Goal: Information Seeking & Learning: Check status

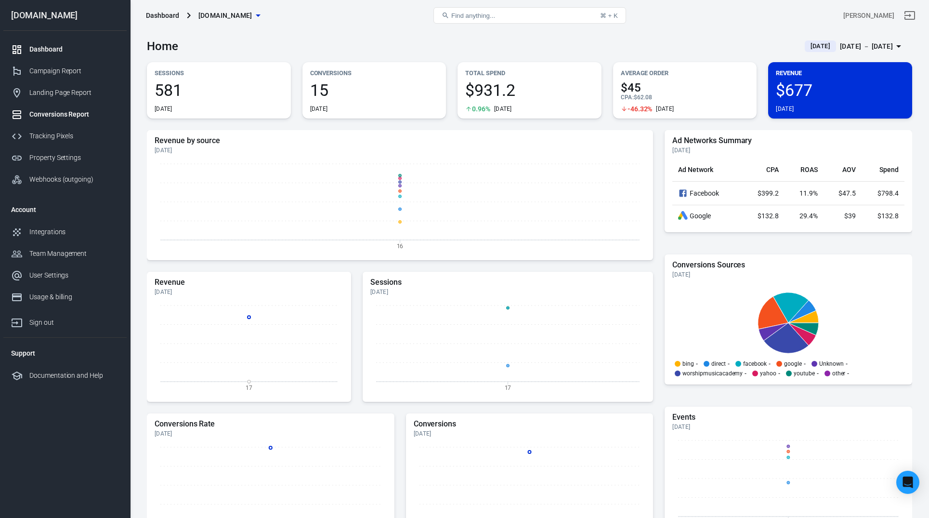
click at [60, 117] on div "Conversions Report" at bounding box center [74, 114] width 90 height 10
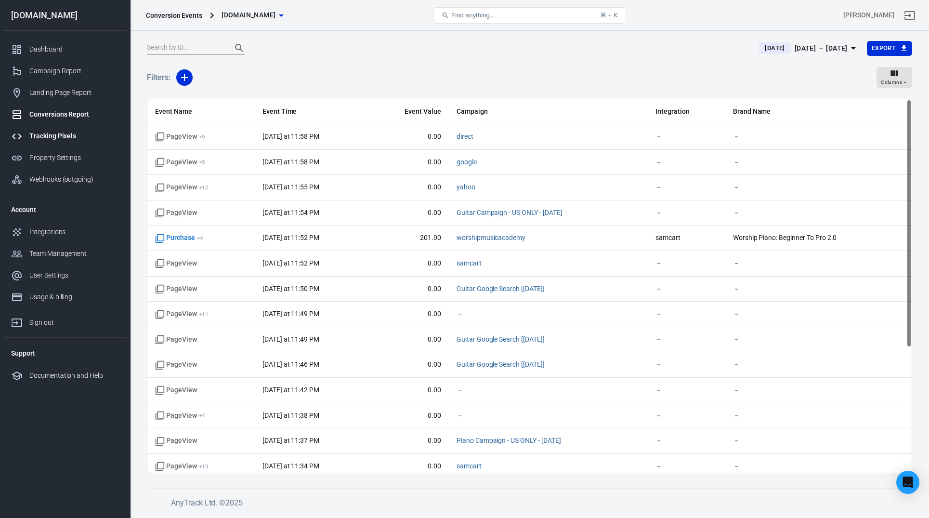
click at [53, 135] on div "Tracking Pixels" at bounding box center [74, 136] width 90 height 10
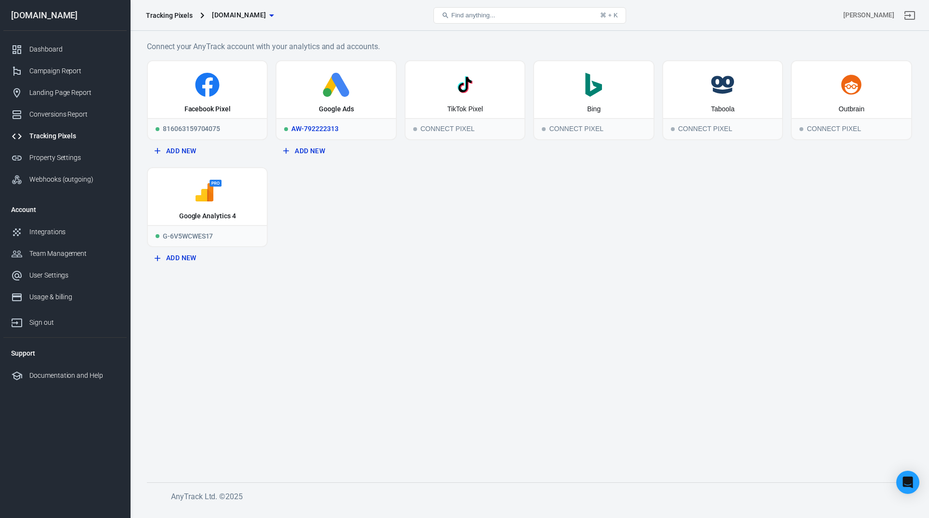
click at [329, 100] on div "Google Ads" at bounding box center [336, 89] width 119 height 57
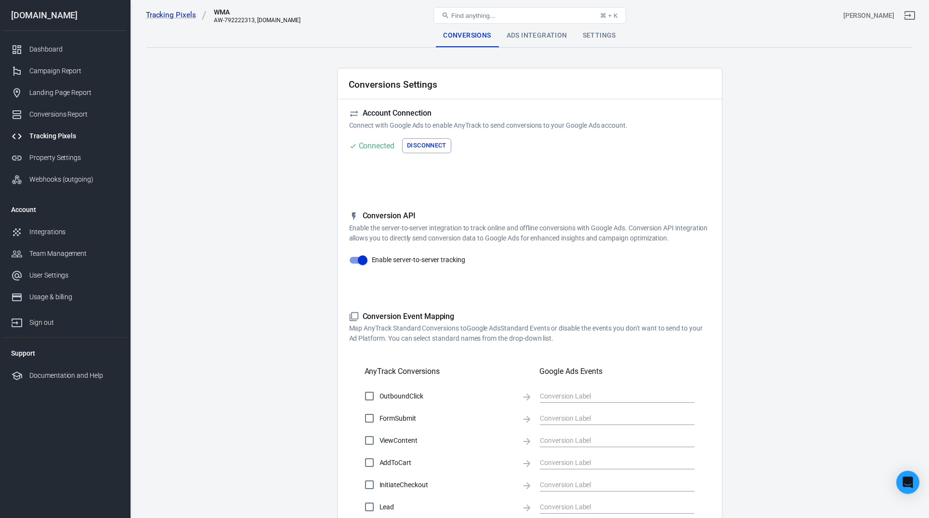
checkbox input "true"
type input "TNWkCNnzzNEaEOm04fkC"
click at [541, 34] on div "Ads Integration" at bounding box center [537, 35] width 76 height 23
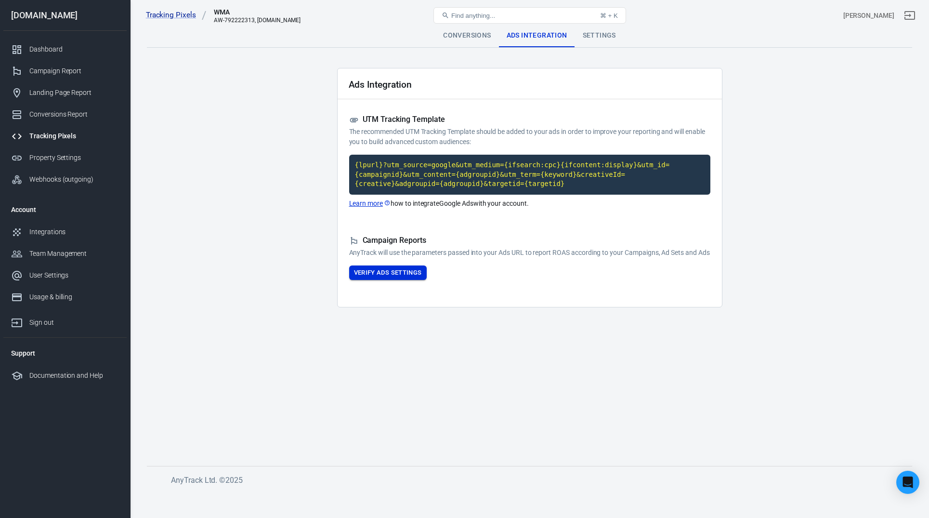
click at [386, 277] on button "Verify Ads Settings" at bounding box center [388, 272] width 78 height 15
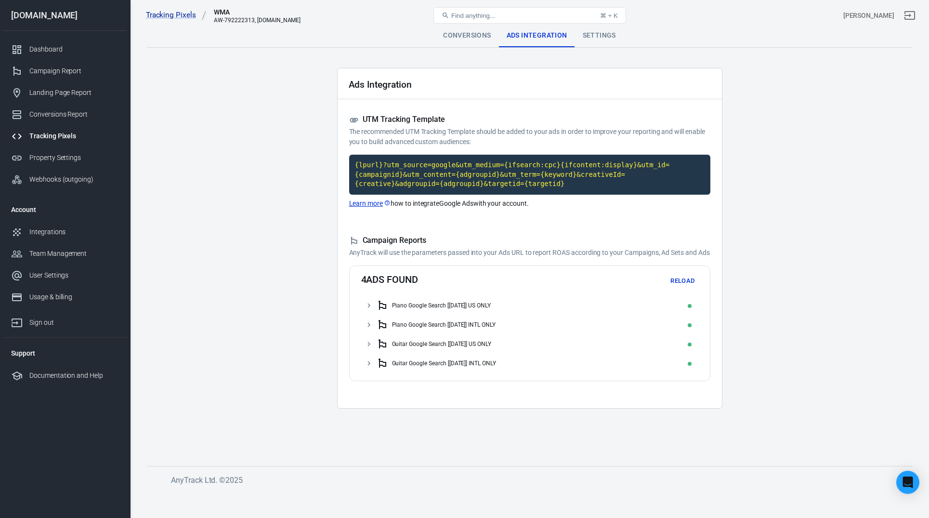
click at [367, 310] on icon at bounding box center [369, 305] width 9 height 9
click at [370, 329] on icon at bounding box center [369, 324] width 9 height 9
click at [370, 348] on div "Guitar Google Search [9/18/25] US ONLY" at bounding box center [529, 343] width 337 height 19
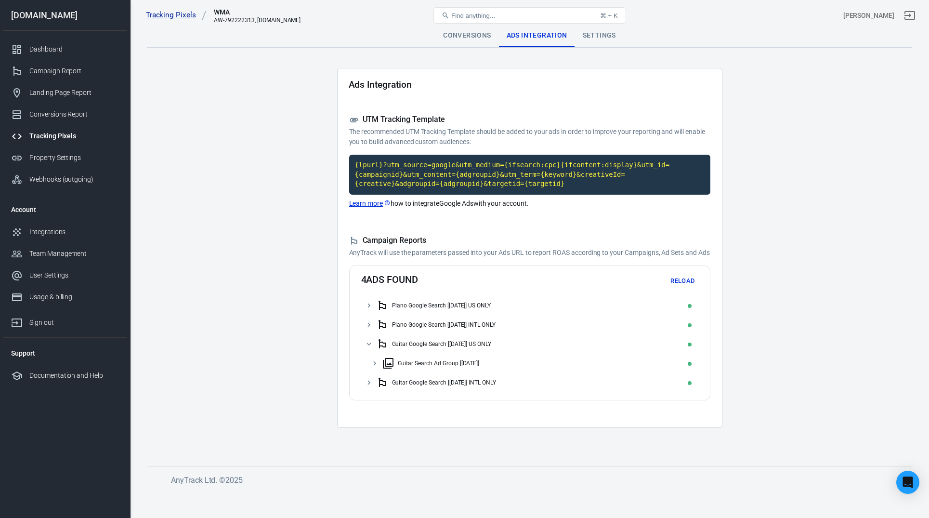
click at [370, 348] on div "Guitar Google Search [9/18/25] US ONLY" at bounding box center [529, 343] width 337 height 19
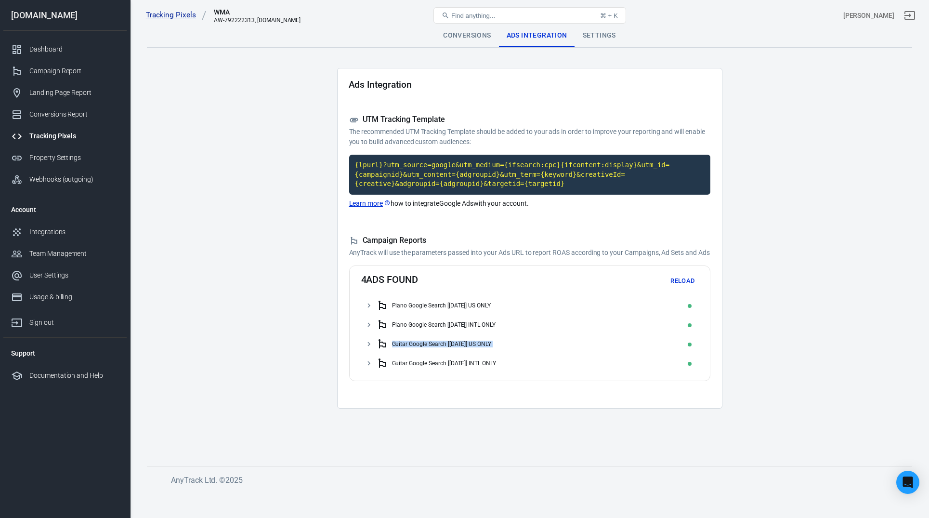
click at [369, 362] on ul "Piano Google Search [9/16/25] US ONLY Piano Google Search [9/18/25] INTL ONLY G…" at bounding box center [529, 334] width 337 height 77
click at [370, 368] on icon at bounding box center [369, 363] width 9 height 9
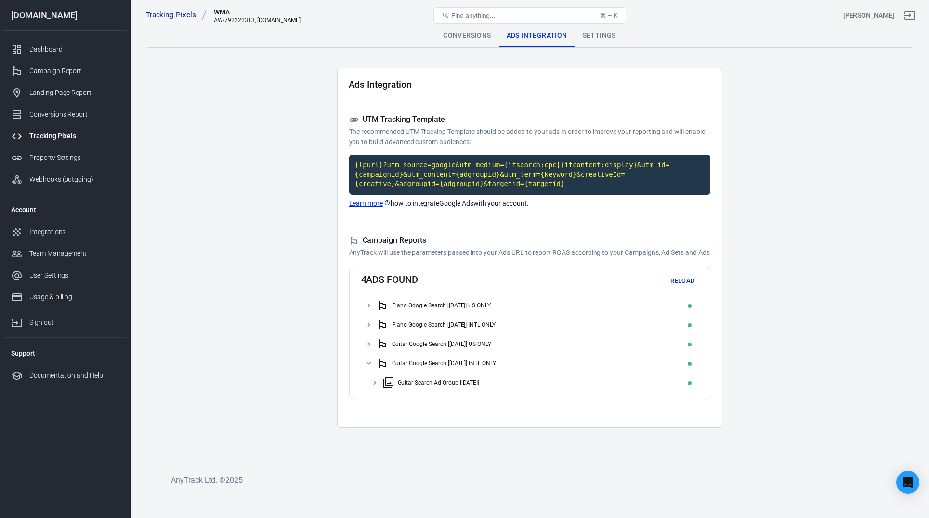
click at [370, 368] on icon at bounding box center [369, 363] width 9 height 9
click at [593, 38] on div "Settings" at bounding box center [599, 35] width 49 height 23
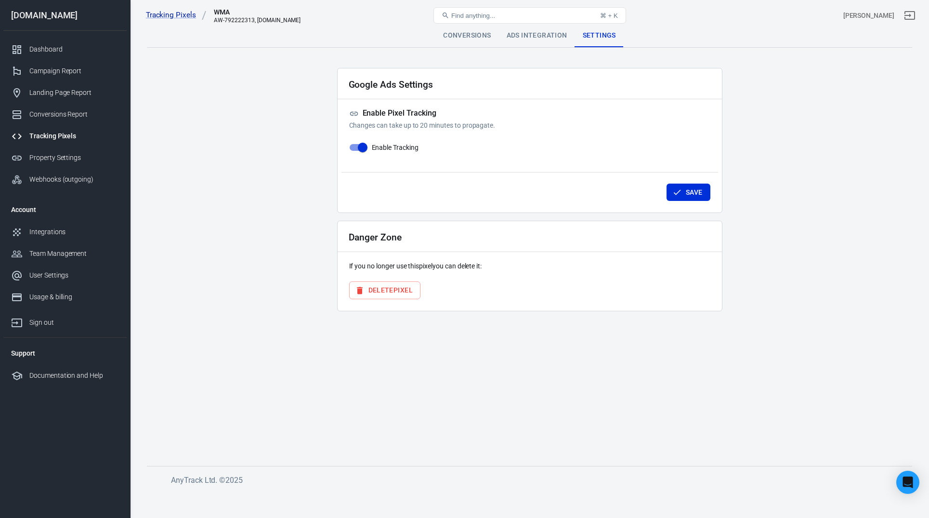
click at [460, 38] on div "Conversions" at bounding box center [466, 35] width 63 height 23
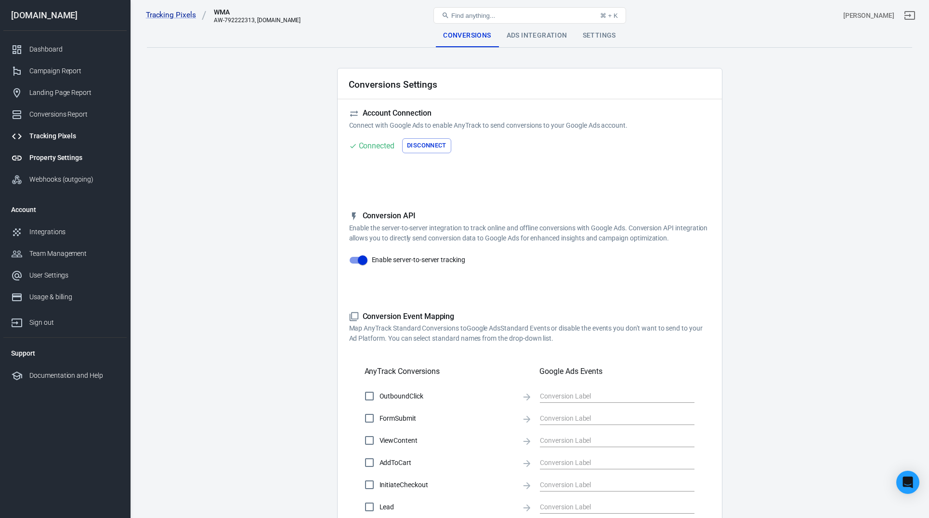
click at [55, 152] on link "Property Settings" at bounding box center [64, 158] width 123 height 22
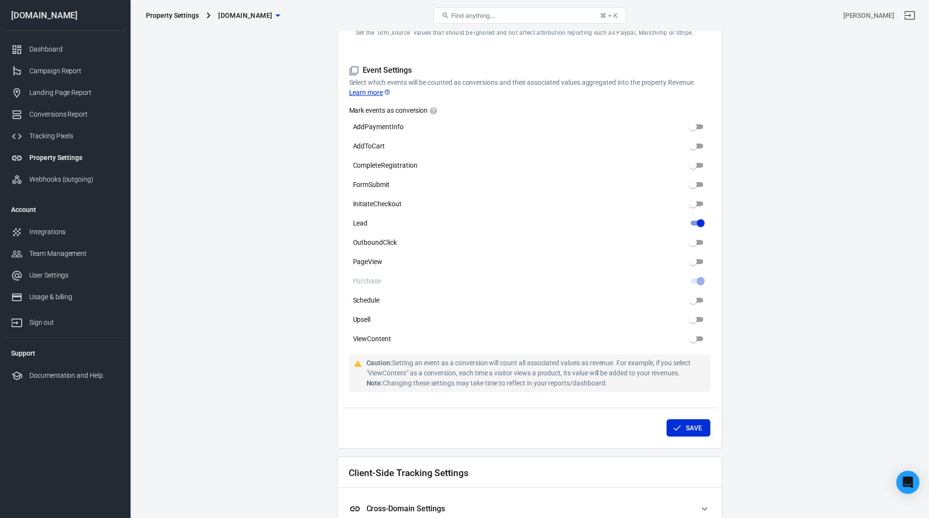
scroll to position [424, 0]
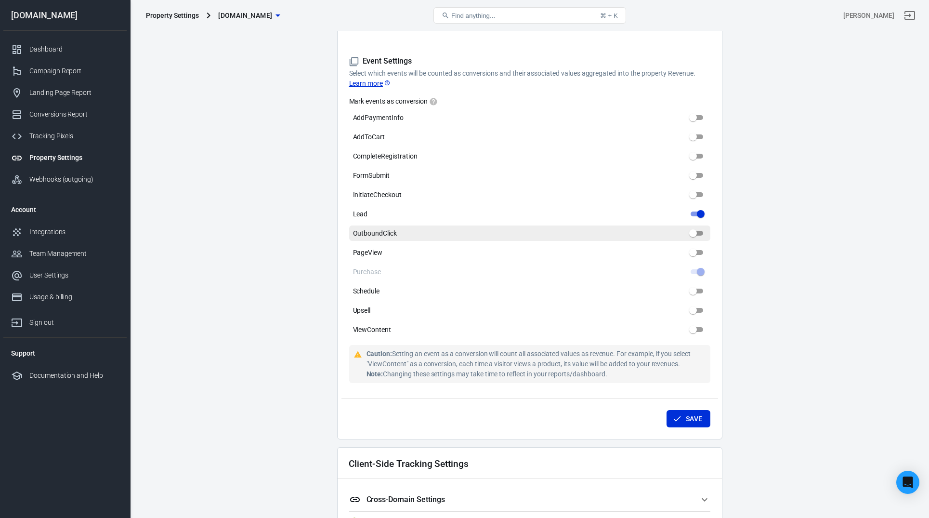
click at [692, 235] on input "OutboundClick" at bounding box center [693, 233] width 35 height 12
drag, startPoint x: 693, startPoint y: 235, endPoint x: 707, endPoint y: 235, distance: 13.5
click at [707, 235] on label "OutboundClick" at bounding box center [529, 232] width 361 height 15
click at [707, 235] on input "OutboundClick" at bounding box center [693, 233] width 35 height 12
click at [701, 234] on input "OutboundClick" at bounding box center [693, 233] width 35 height 12
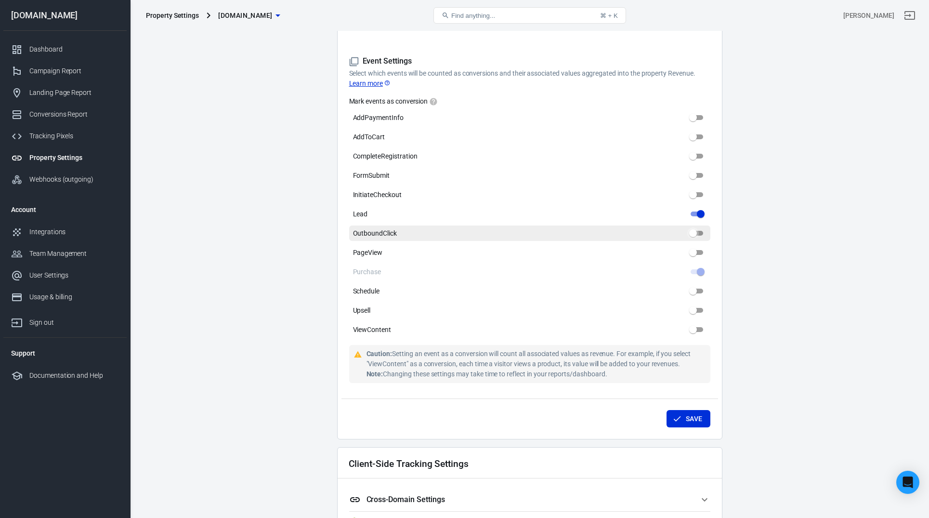
click at [701, 234] on input "OutboundClick" at bounding box center [693, 233] width 35 height 12
checkbox input "false"
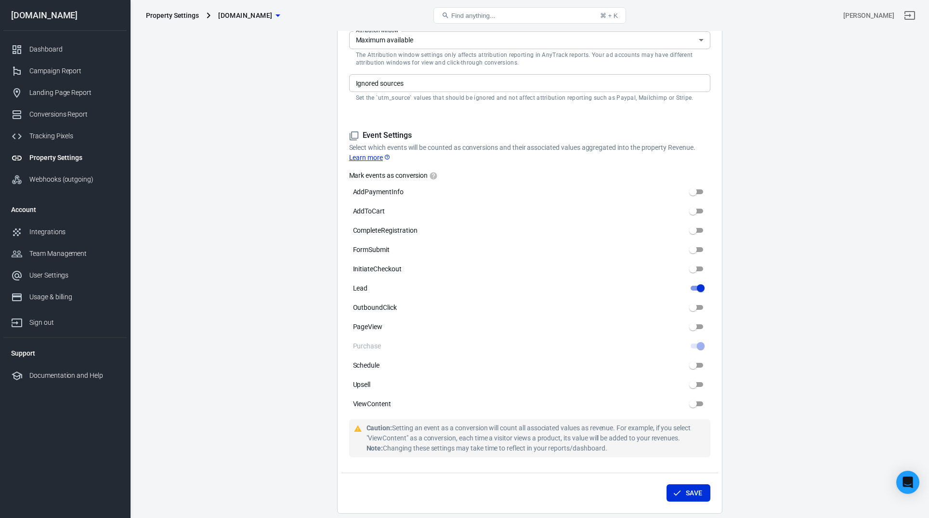
scroll to position [278, 0]
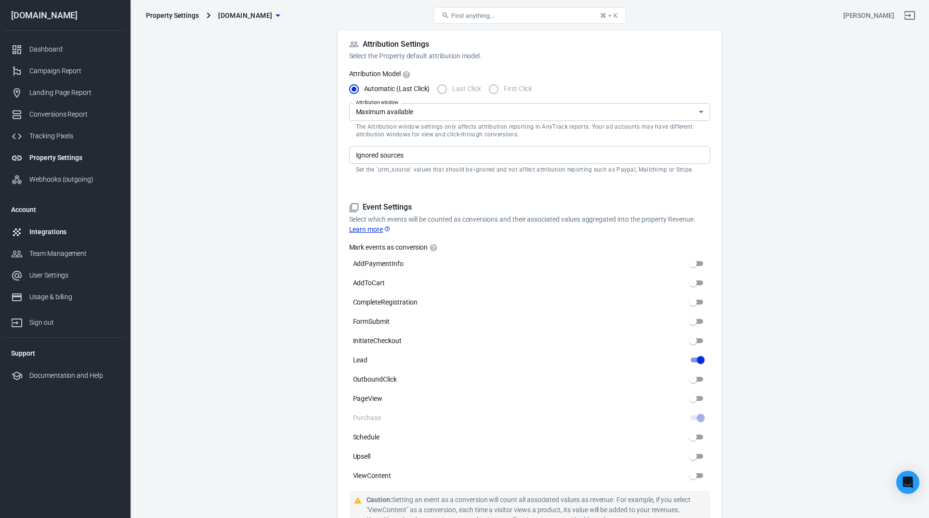
click at [47, 238] on link "Integrations" at bounding box center [64, 232] width 123 height 22
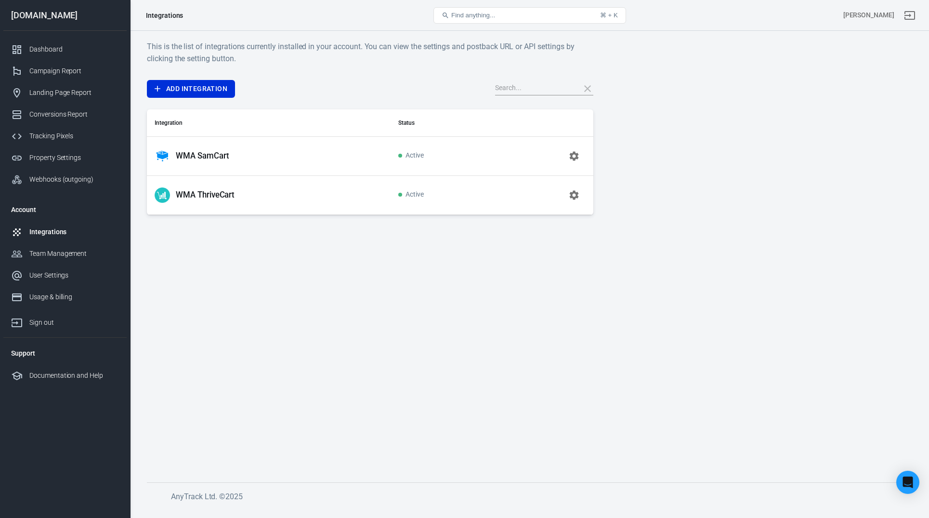
click at [568, 157] on icon "button" at bounding box center [574, 156] width 12 height 12
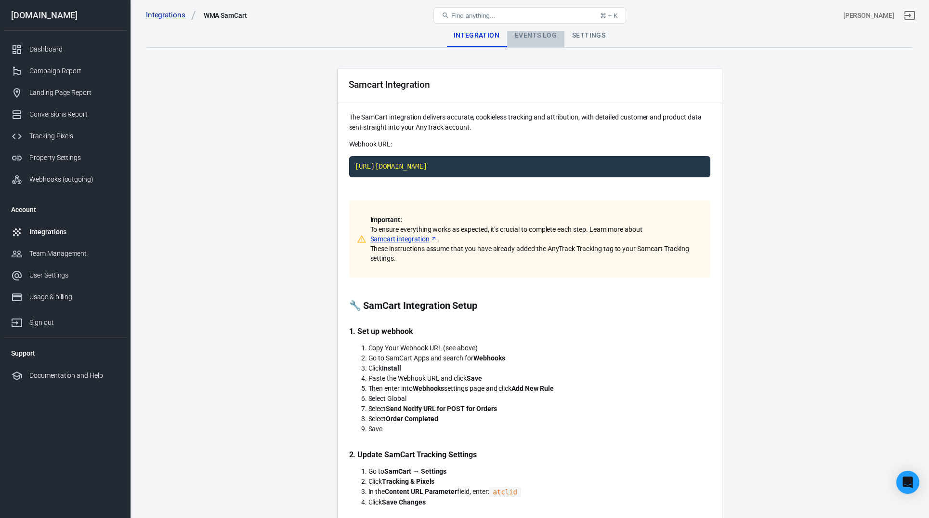
click at [532, 37] on div "Events Log" at bounding box center [535, 35] width 57 height 23
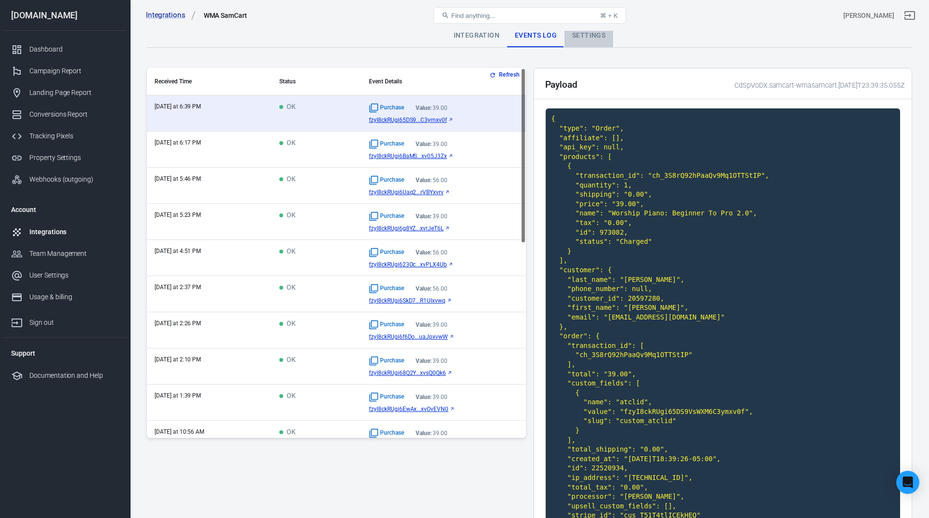
click at [603, 40] on div "Settings" at bounding box center [589, 35] width 49 height 23
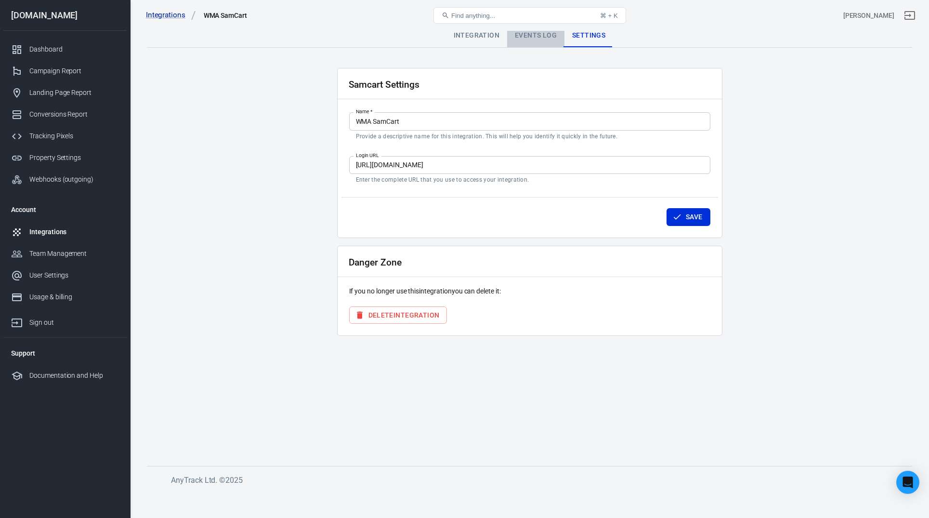
click at [544, 35] on div "Events Log" at bounding box center [535, 35] width 57 height 23
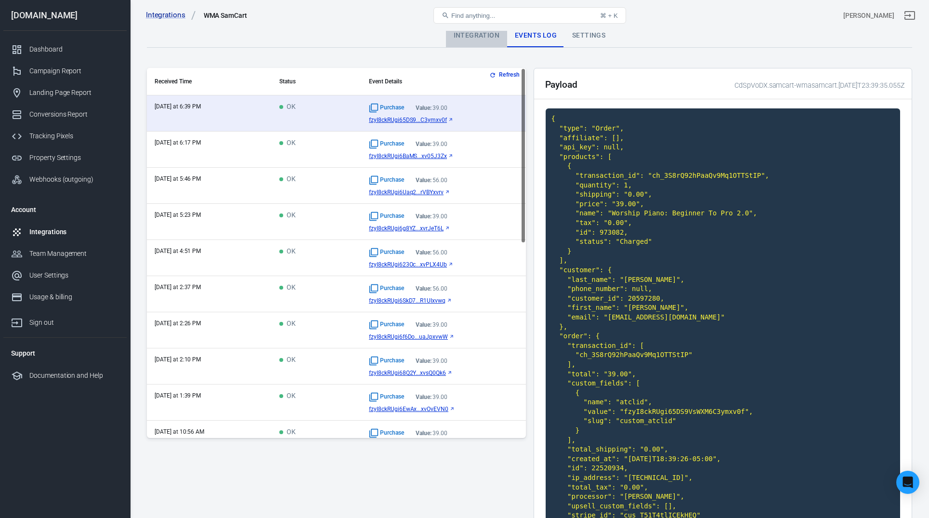
click at [489, 33] on div "Integration" at bounding box center [476, 35] width 61 height 23
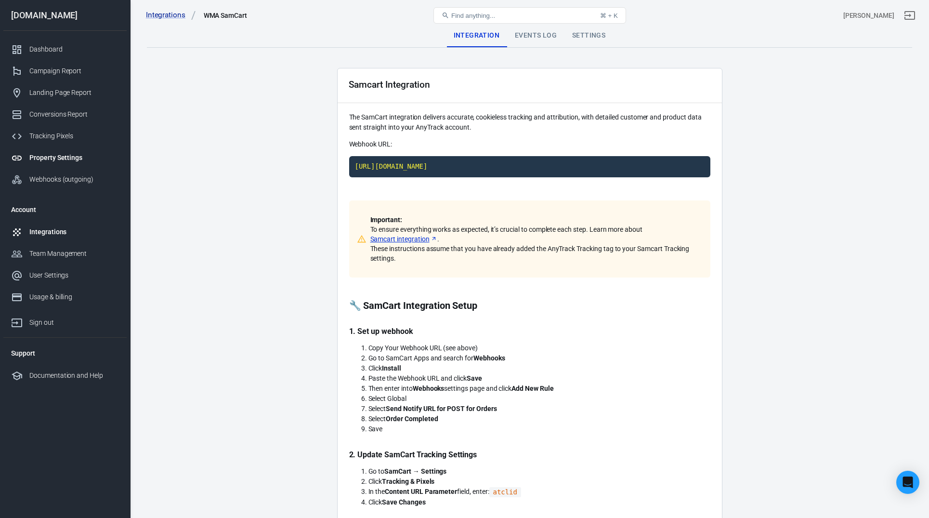
click at [47, 162] on div "Property Settings" at bounding box center [74, 158] width 90 height 10
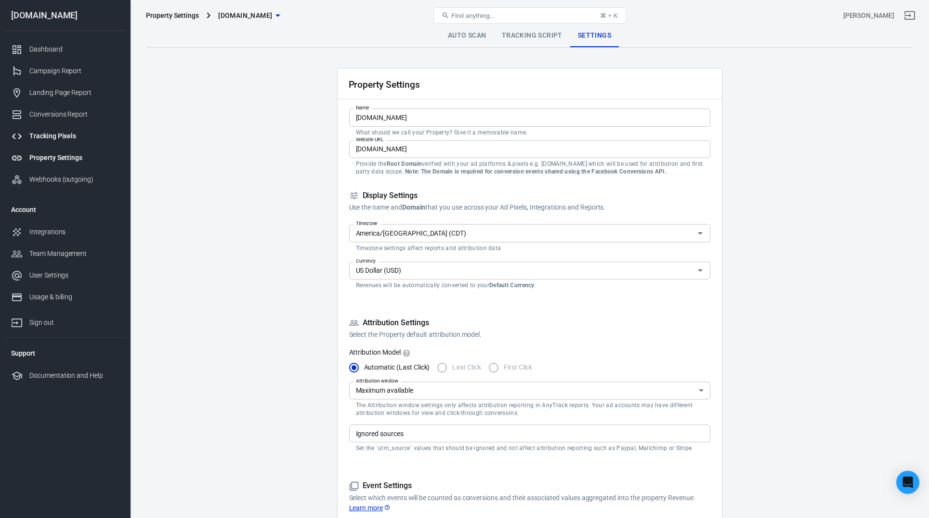
click at [48, 140] on div "Tracking Pixels" at bounding box center [74, 136] width 90 height 10
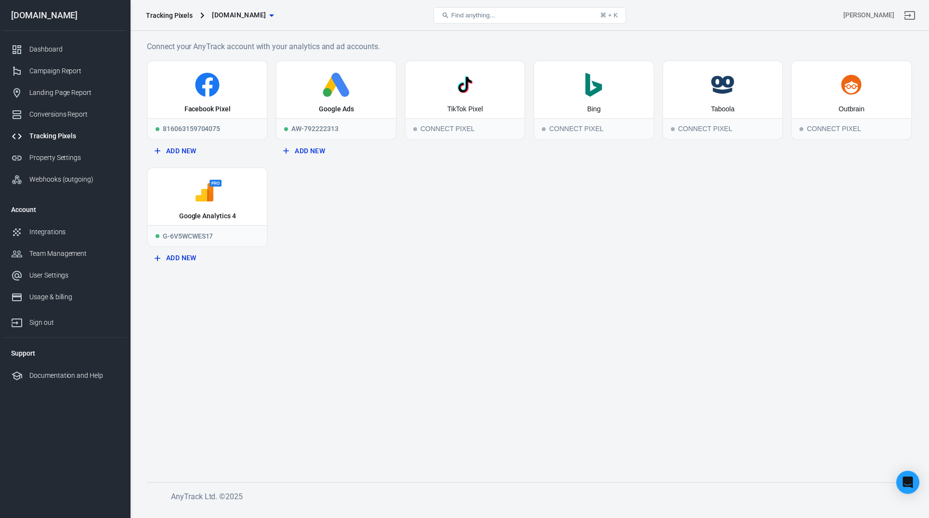
click at [55, 128] on link "Tracking Pixels" at bounding box center [64, 136] width 123 height 22
click at [55, 119] on div "Conversions Report" at bounding box center [74, 114] width 90 height 10
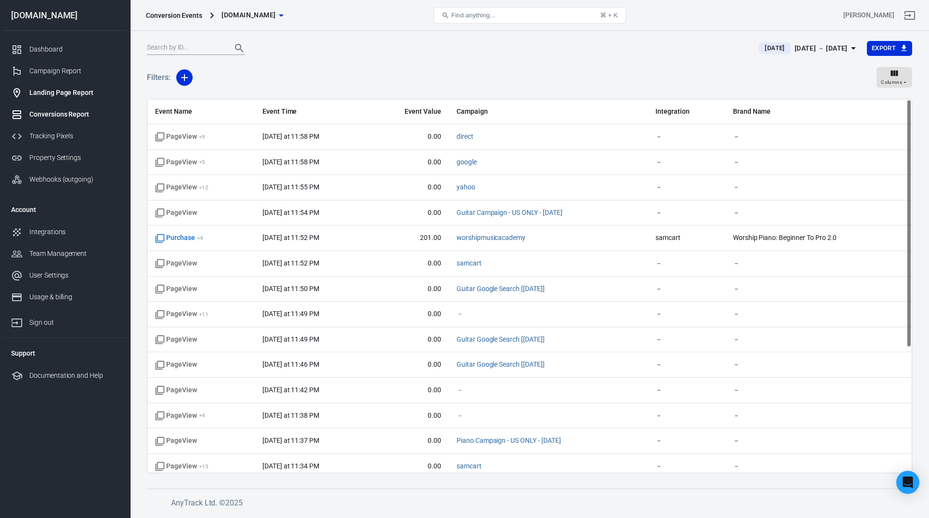
click at [85, 95] on div "Landing Page Report" at bounding box center [74, 93] width 90 height 10
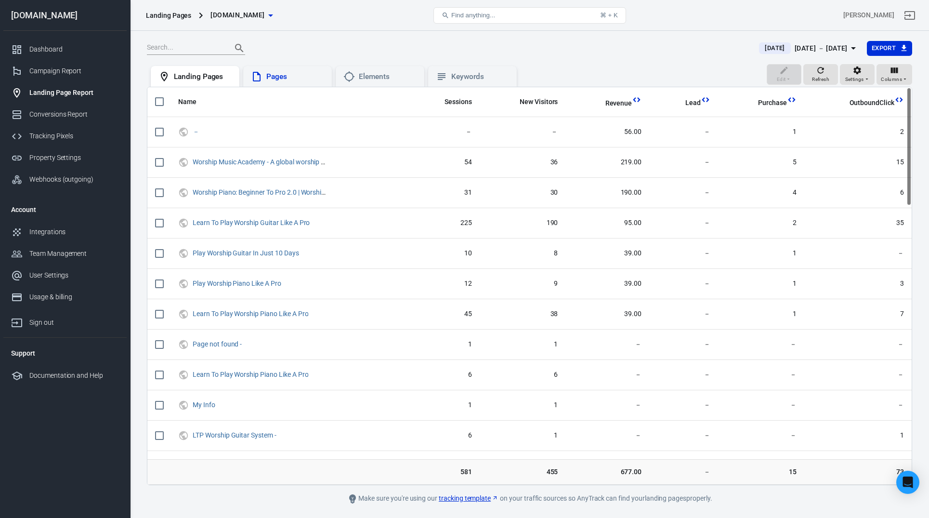
click at [302, 72] on div "Pages" at bounding box center [295, 77] width 58 height 10
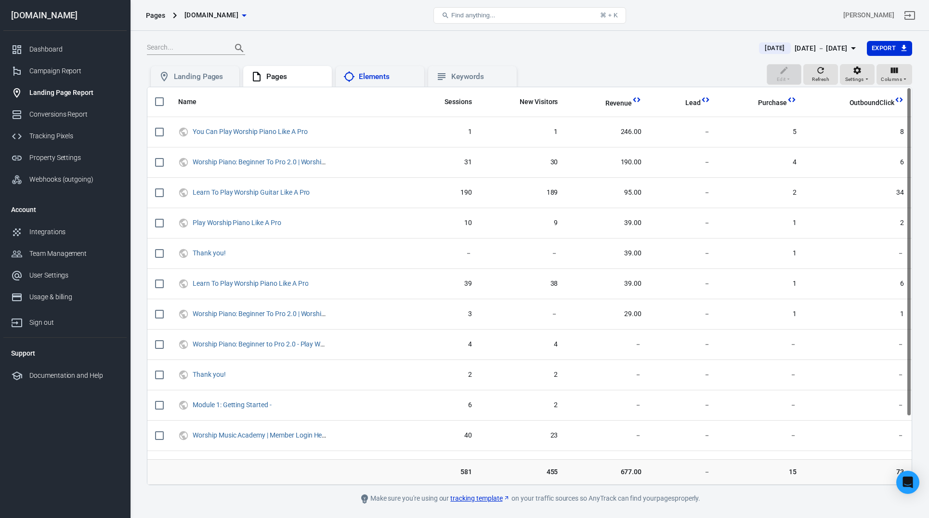
click at [382, 79] on div "Elements" at bounding box center [388, 77] width 58 height 10
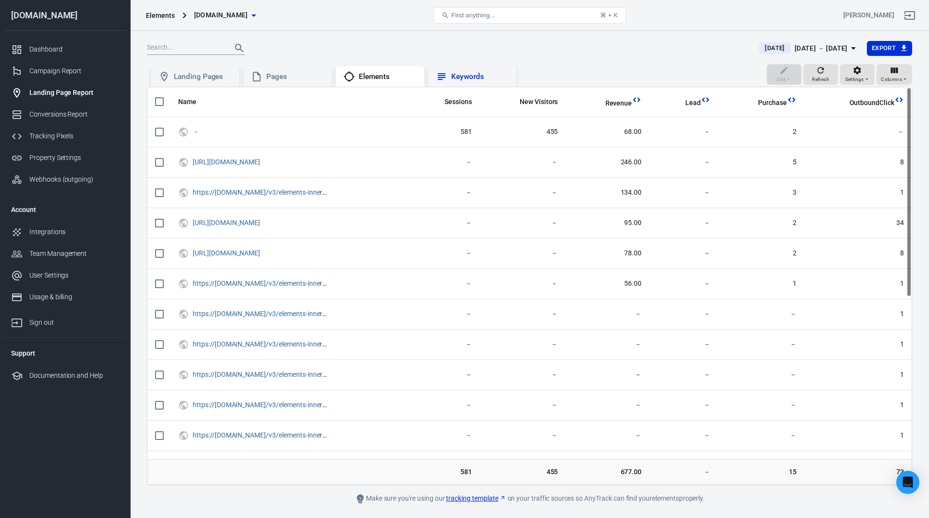
click at [465, 79] on div "Keywords" at bounding box center [480, 77] width 58 height 10
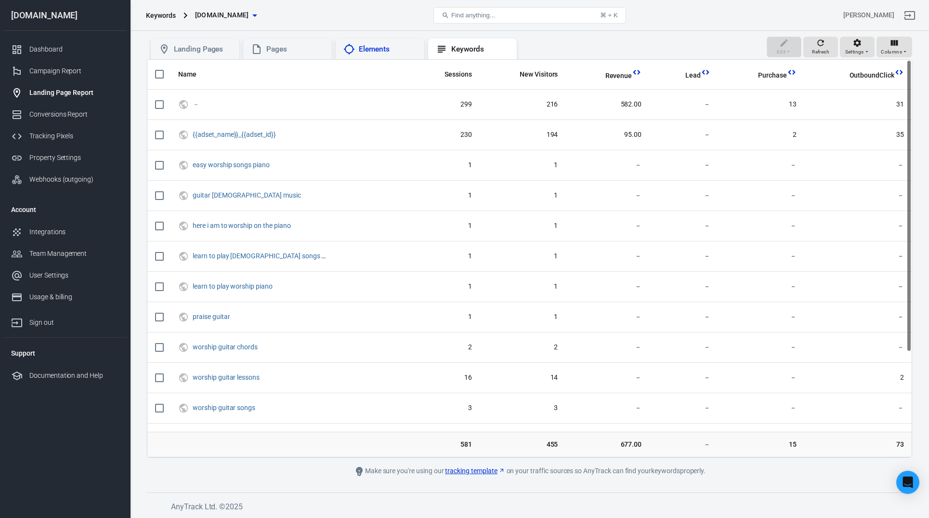
click at [362, 48] on div "Elements" at bounding box center [388, 49] width 58 height 10
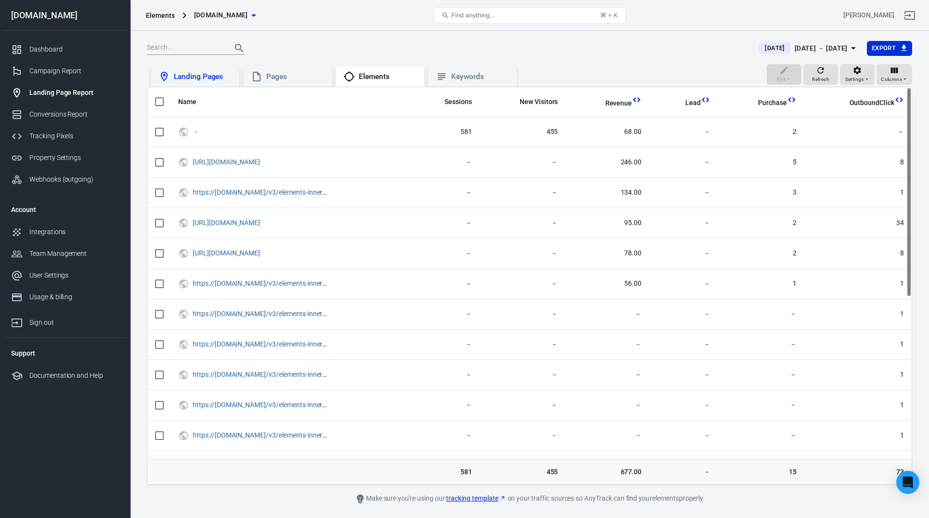
click at [212, 78] on div "Landing Pages" at bounding box center [203, 77] width 58 height 10
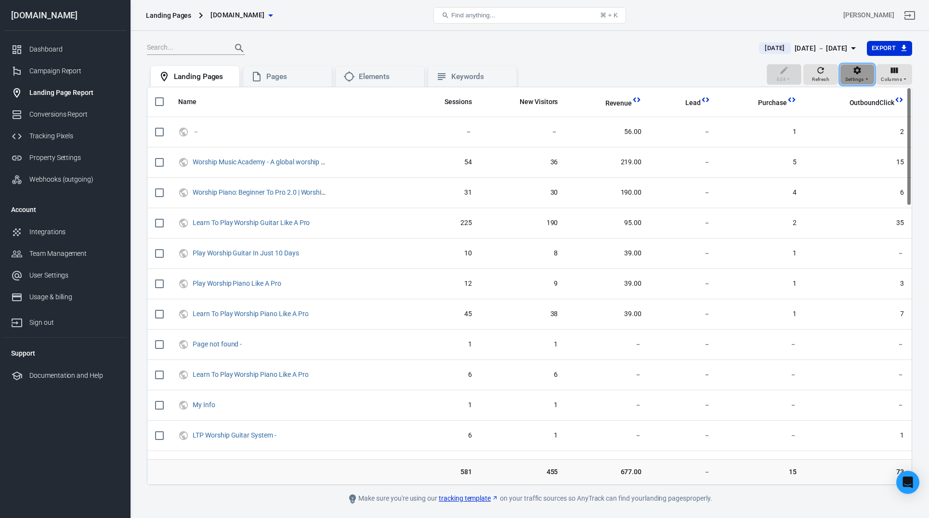
click at [864, 74] on div "Settings" at bounding box center [857, 75] width 25 height 18
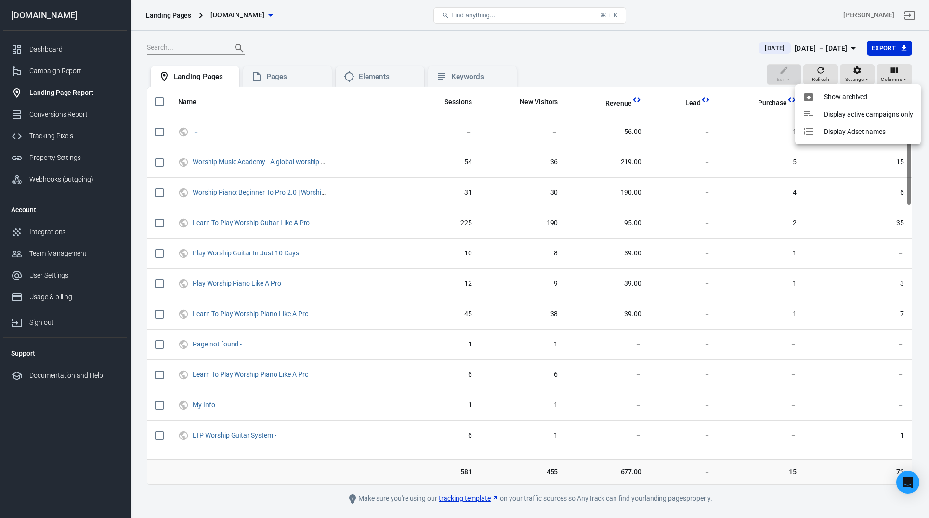
click at [856, 125] on li "Display Adset names" at bounding box center [858, 131] width 126 height 17
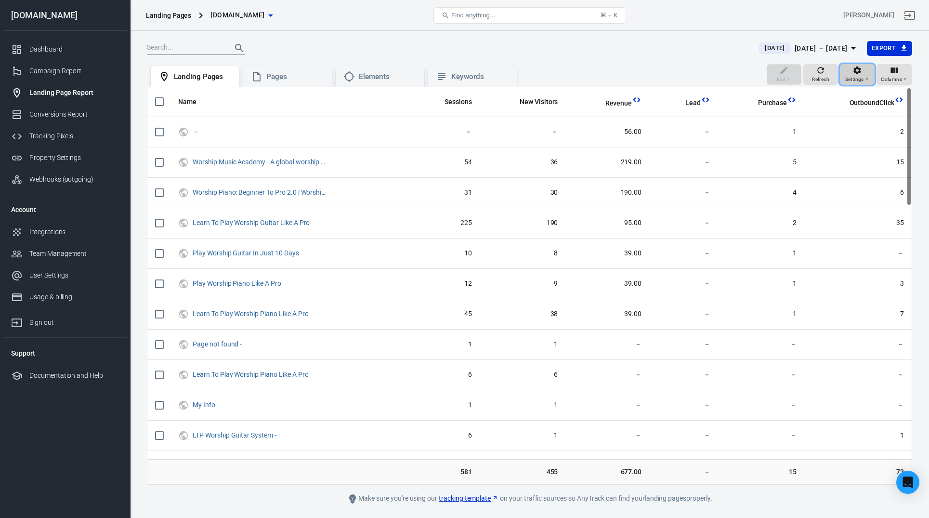
click at [862, 76] on span "Settings" at bounding box center [854, 79] width 19 height 9
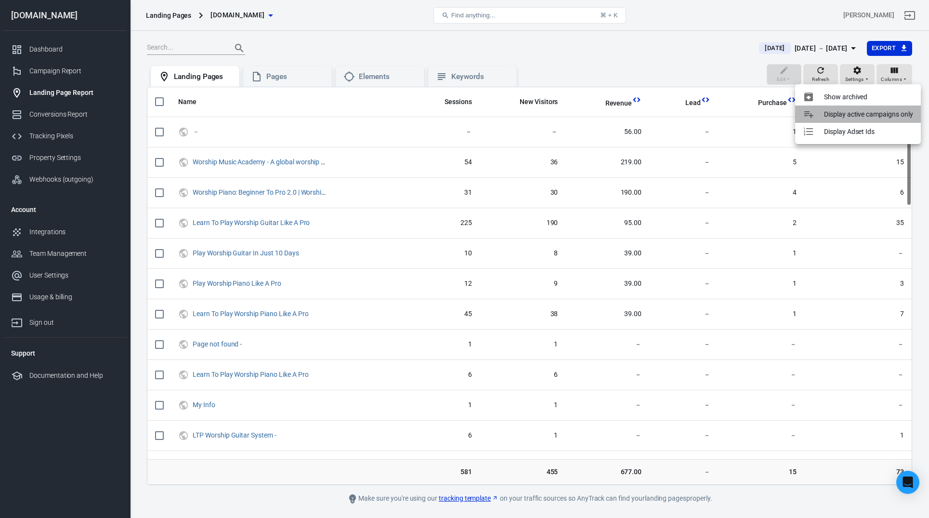
click at [855, 110] on p "Display active campaigns only" at bounding box center [868, 114] width 89 height 10
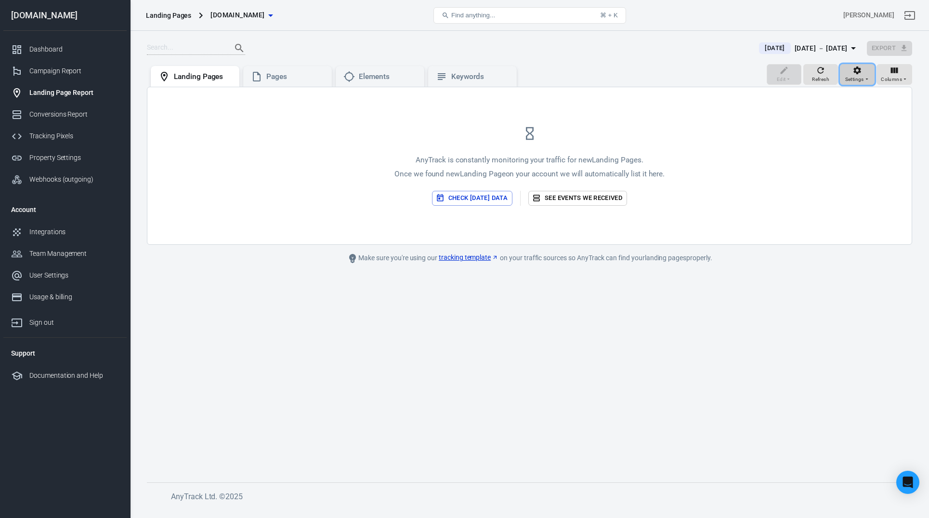
click at [859, 73] on icon "button" at bounding box center [858, 70] width 8 height 8
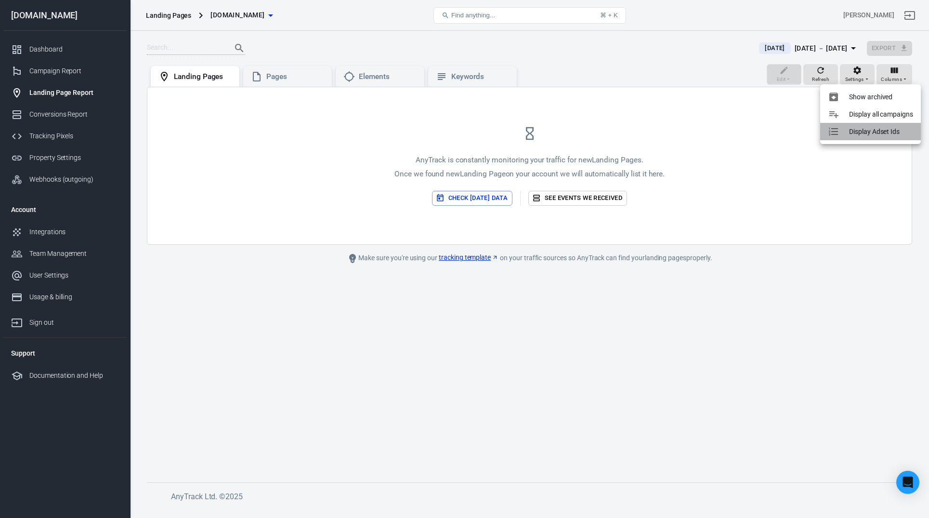
click at [864, 131] on p "Display Adset Ids" at bounding box center [874, 132] width 51 height 10
click at [57, 75] on div "Campaign Report" at bounding box center [74, 71] width 90 height 10
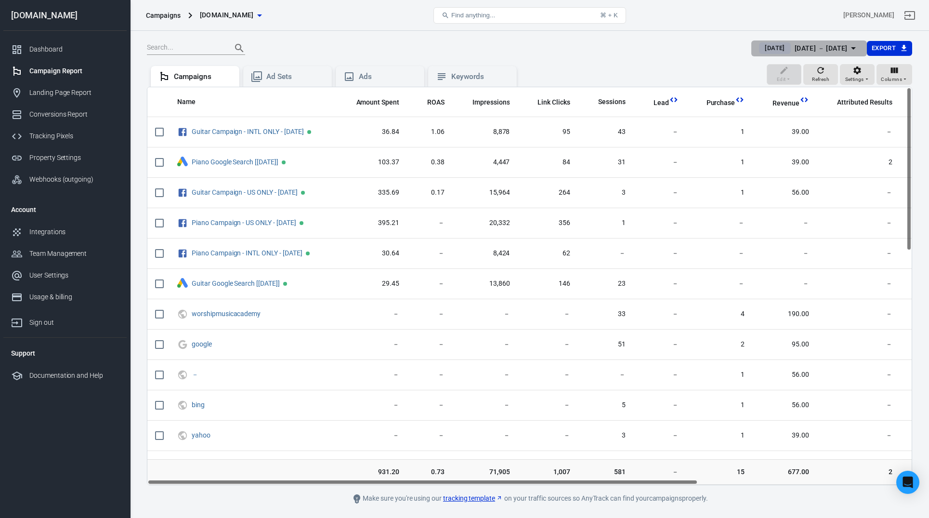
click at [858, 47] on icon "button" at bounding box center [854, 48] width 12 height 12
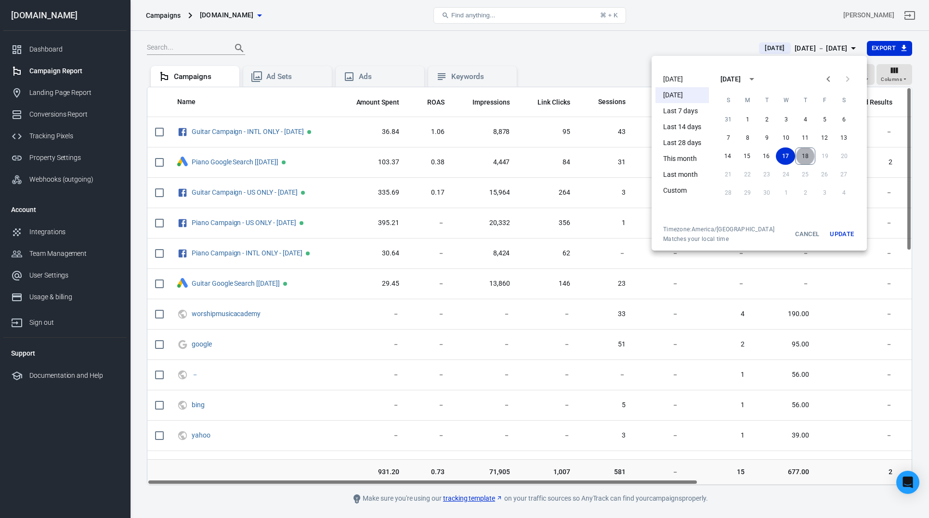
click at [804, 159] on button "18" at bounding box center [805, 155] width 20 height 17
click at [804, 158] on button "18" at bounding box center [805, 155] width 19 height 17
click at [841, 235] on button "Update" at bounding box center [842, 233] width 31 height 17
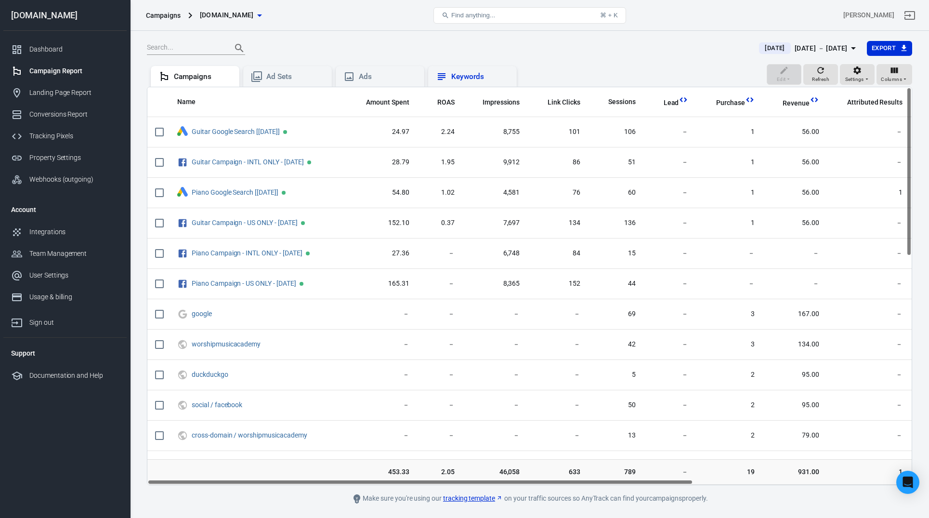
click at [470, 77] on div "Keywords" at bounding box center [480, 77] width 58 height 10
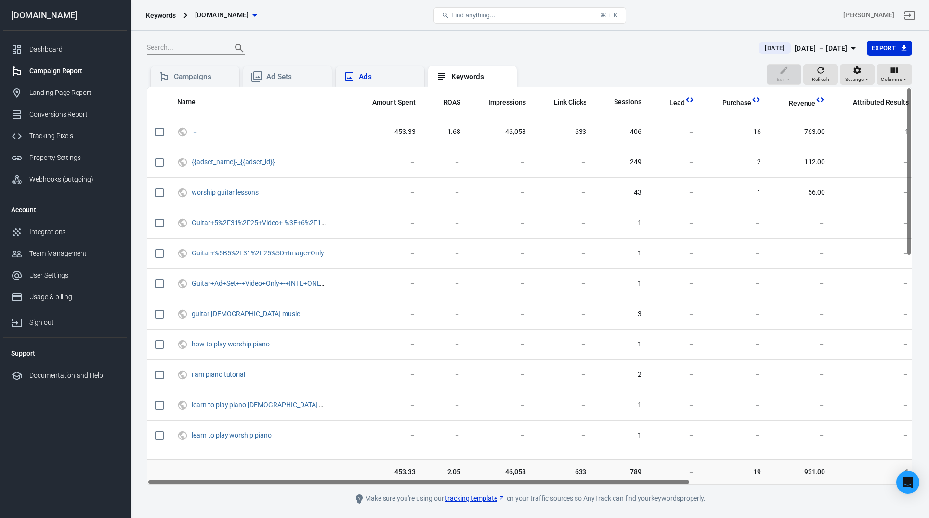
click at [402, 78] on div "Ads" at bounding box center [388, 77] width 58 height 10
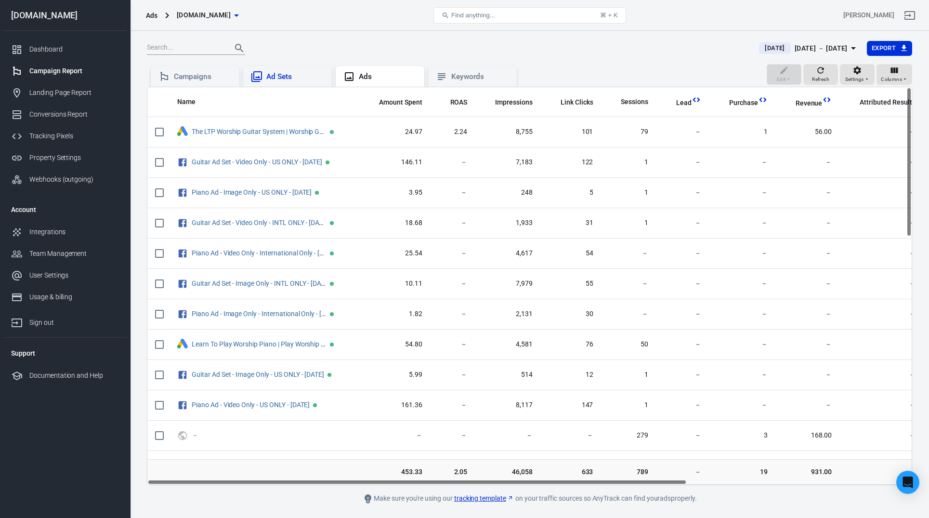
click at [281, 75] on div "Ad Sets" at bounding box center [295, 77] width 58 height 10
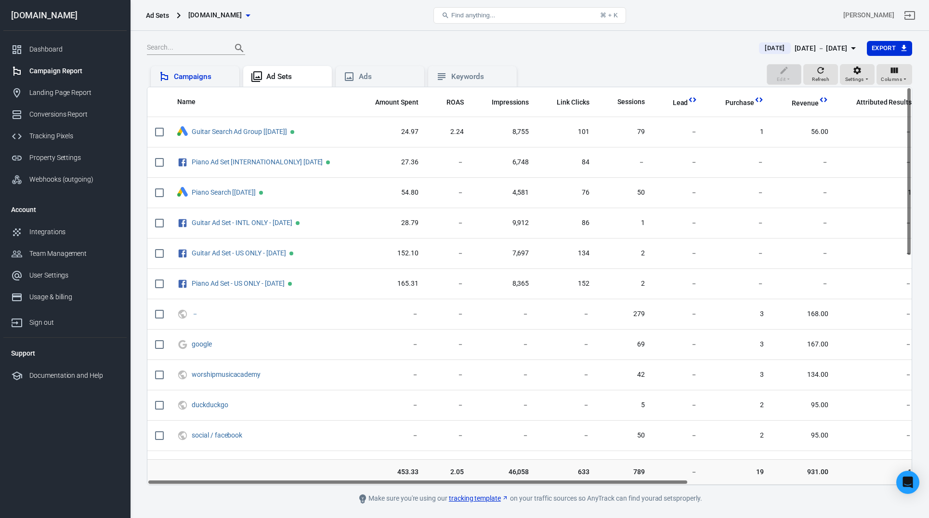
click at [201, 77] on div "Campaigns" at bounding box center [203, 77] width 58 height 10
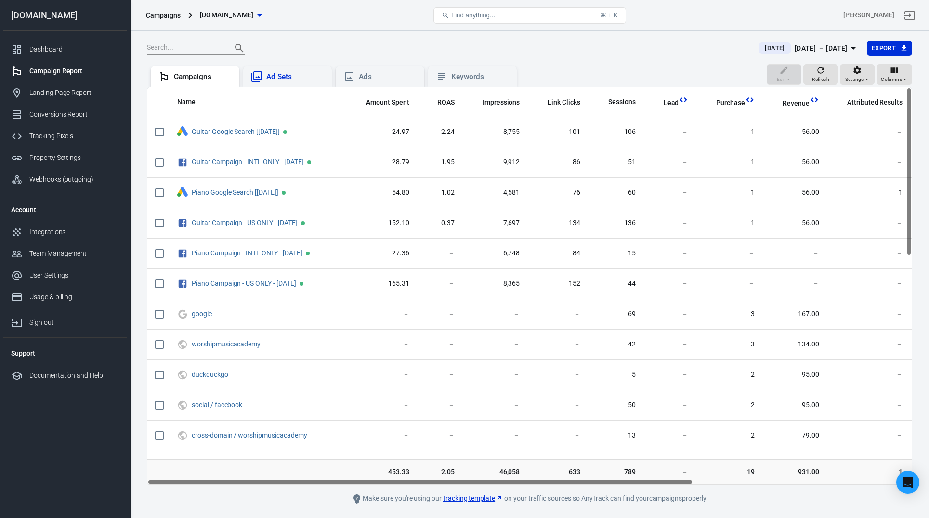
click at [298, 79] on div "Ad Sets" at bounding box center [295, 77] width 58 height 10
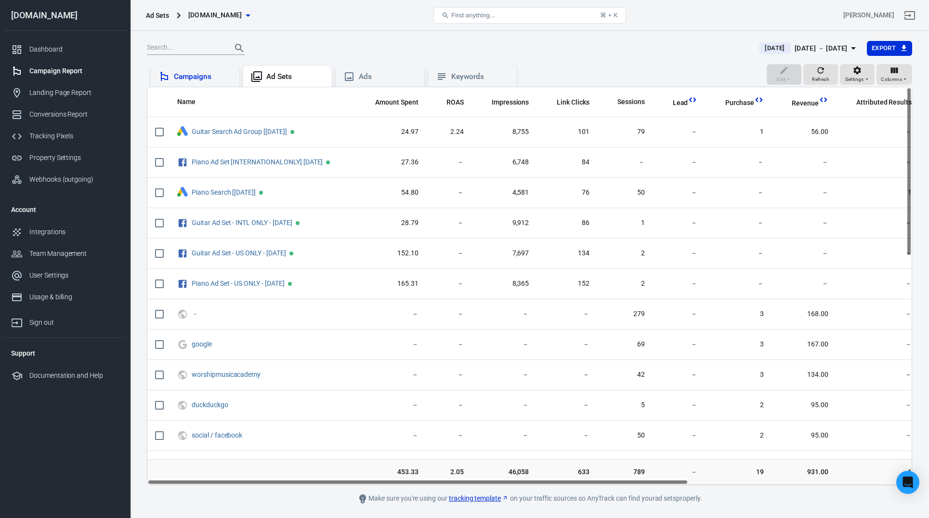
click at [213, 78] on div "Campaigns" at bounding box center [203, 77] width 58 height 10
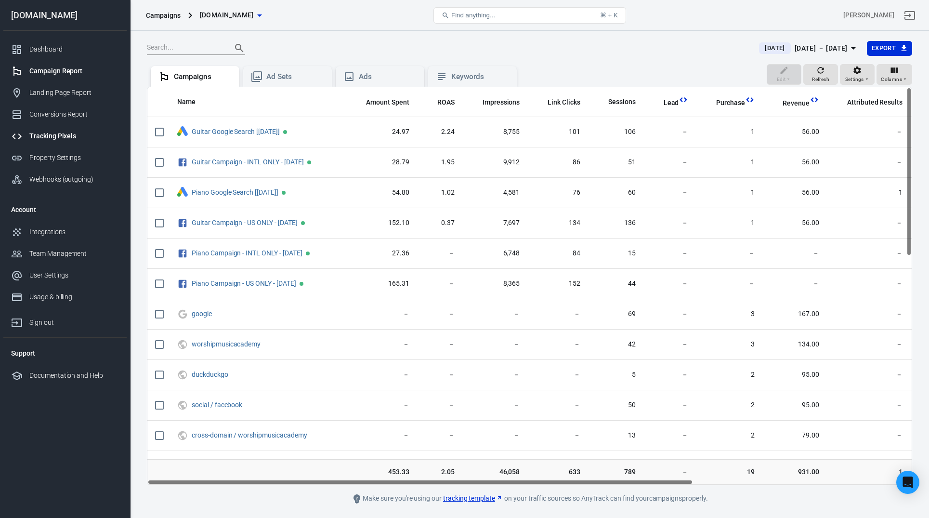
click at [49, 137] on div "Tracking Pixels" at bounding box center [74, 136] width 90 height 10
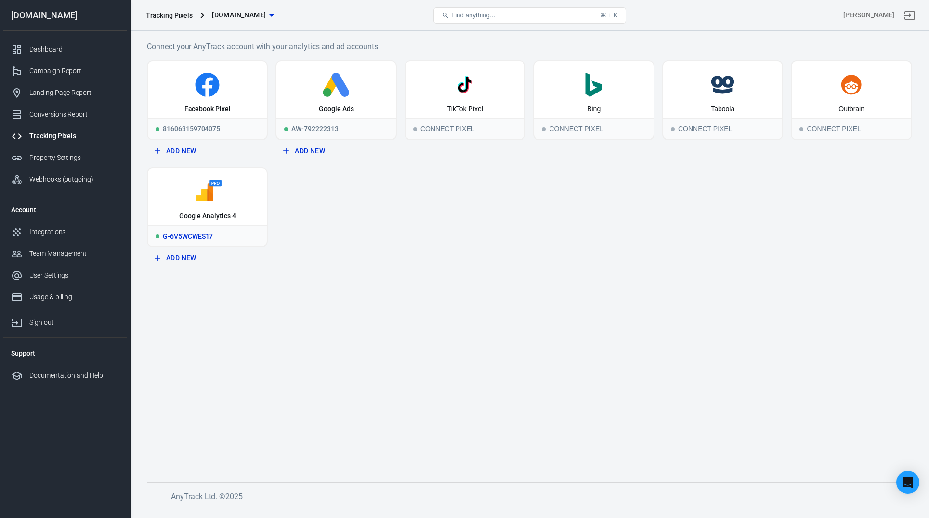
click at [215, 192] on icon at bounding box center [207, 192] width 111 height 24
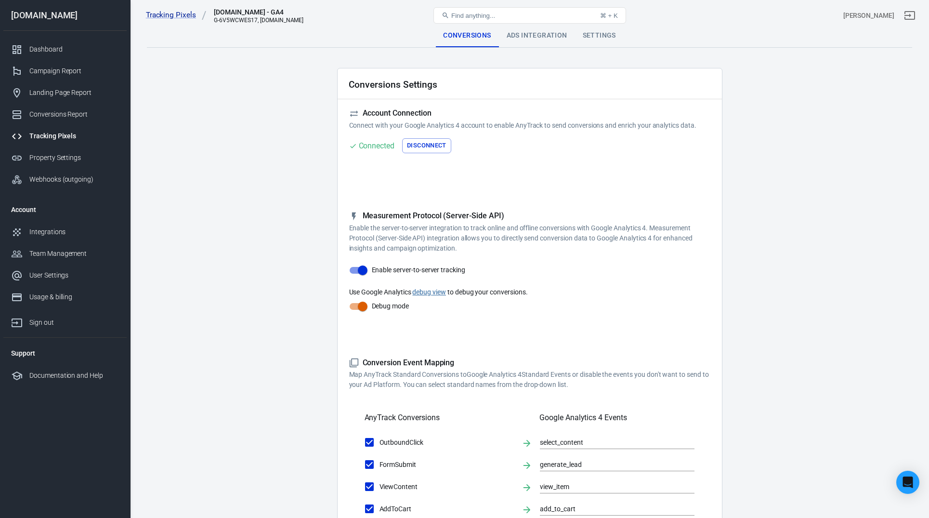
click at [531, 30] on div "Tracking Pixels WorshipMusicAcademy.com - GA4 G-6V5WCWES17, worshipmusicacademy…" at bounding box center [530, 15] width 799 height 31
click at [532, 34] on div "Ads Integration" at bounding box center [537, 35] width 76 height 23
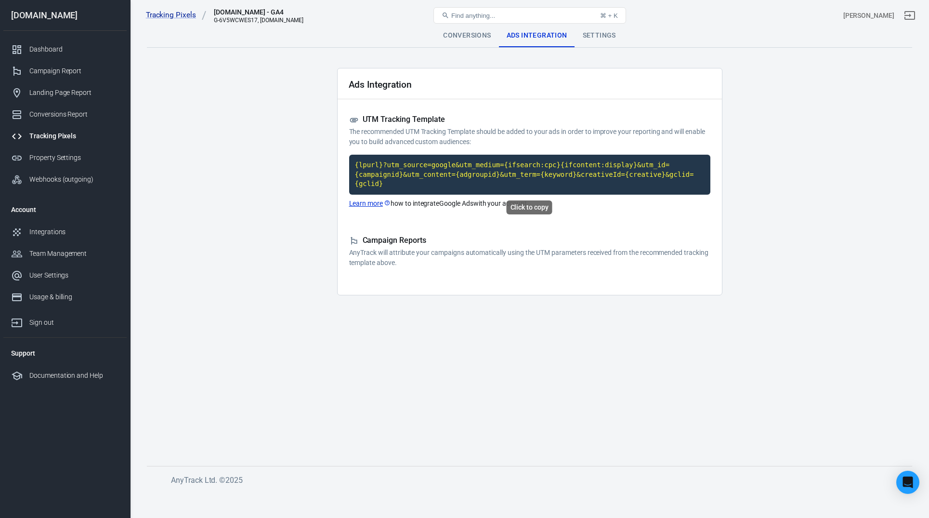
click at [395, 182] on code "{lpurl}?utm_source=google&utm_medium={ifsearch:cpc}{ifcontent:display}&utm_id={…" at bounding box center [529, 175] width 361 height 40
click at [390, 177] on code "{lpurl}?utm_source=google&utm_medium={ifsearch:cpc}{ifcontent:display}&utm_id={…" at bounding box center [529, 175] width 361 height 40
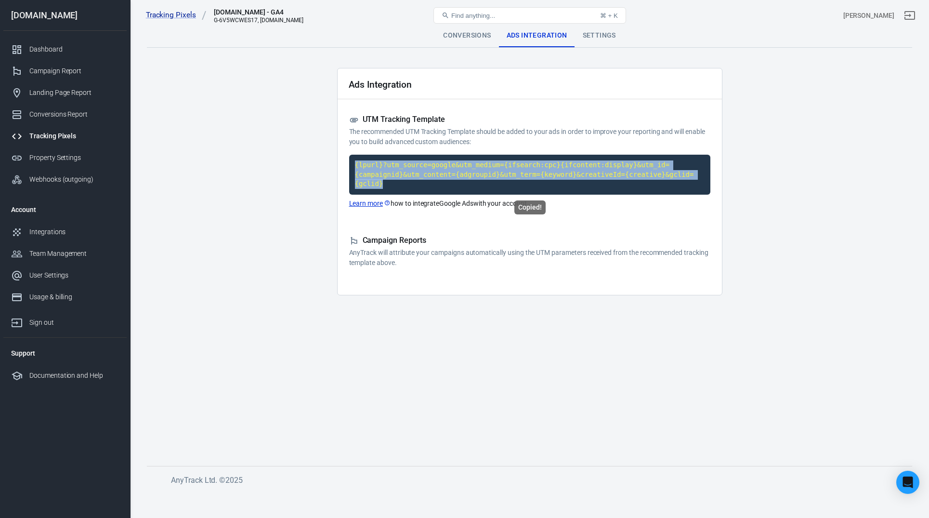
click at [390, 177] on code "{lpurl}?utm_source=google&utm_medium={ifsearch:cpc}{ifcontent:display}&utm_id={…" at bounding box center [529, 175] width 361 height 40
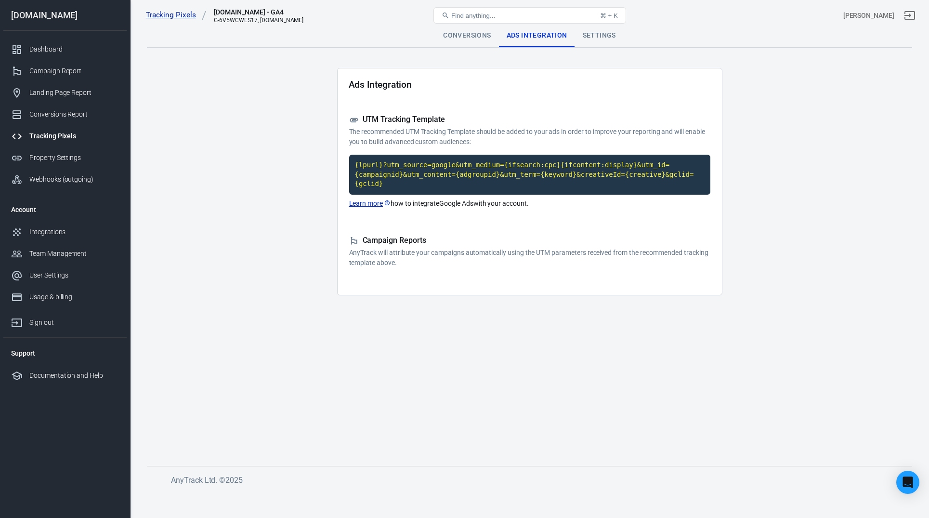
click at [176, 14] on link "Tracking Pixels" at bounding box center [176, 15] width 61 height 10
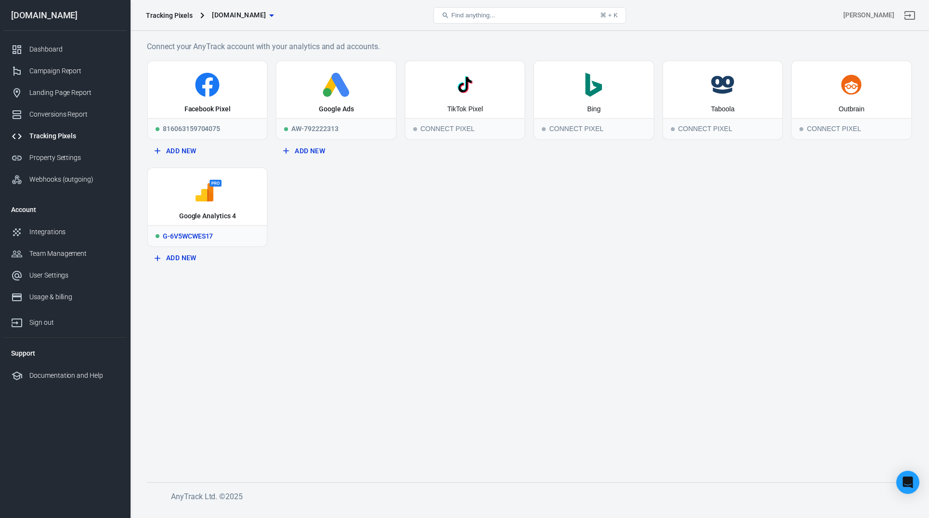
click at [203, 235] on div "G-6V5WCWES17" at bounding box center [207, 235] width 119 height 21
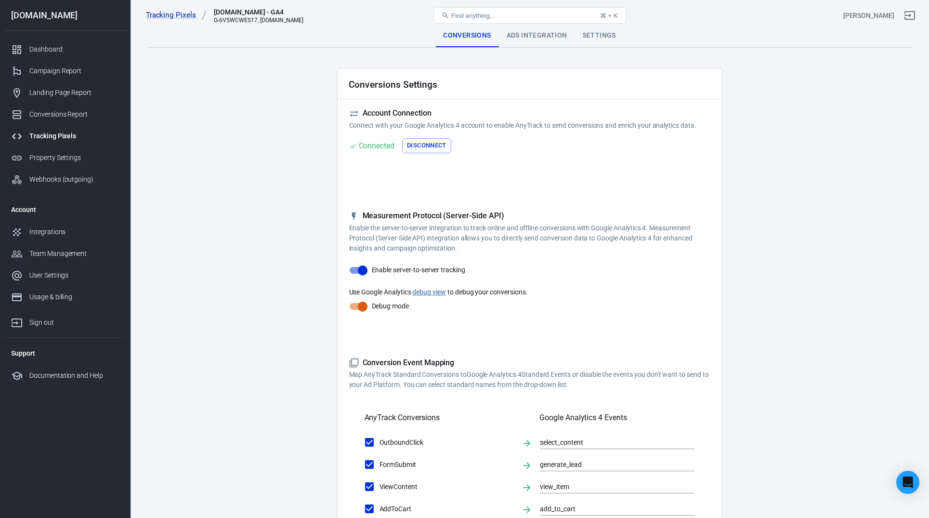
click at [542, 27] on div "Tracking Pixels WorshipMusicAcademy.com - GA4 G-6V5WCWES17, worshipmusicacademy…" at bounding box center [530, 15] width 799 height 31
click at [542, 39] on div "Ads Integration" at bounding box center [537, 35] width 76 height 23
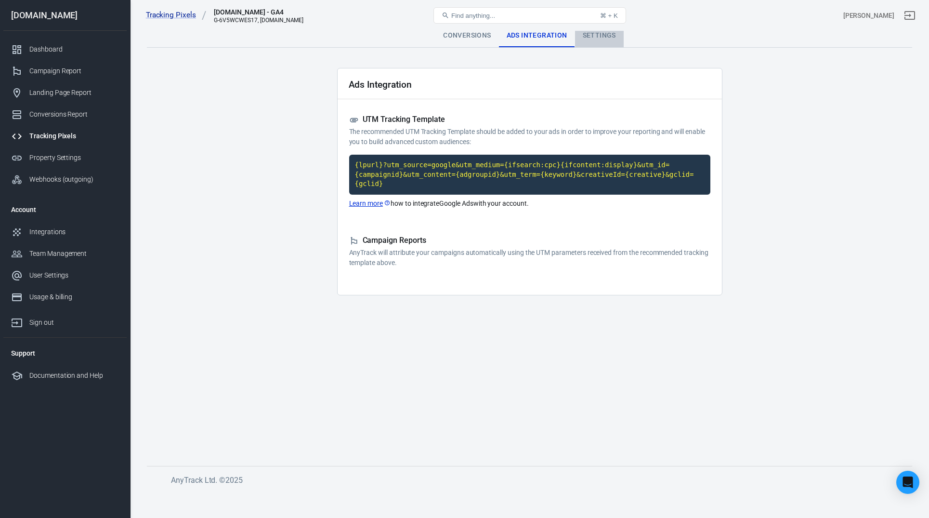
click at [590, 35] on div "Settings" at bounding box center [599, 35] width 49 height 23
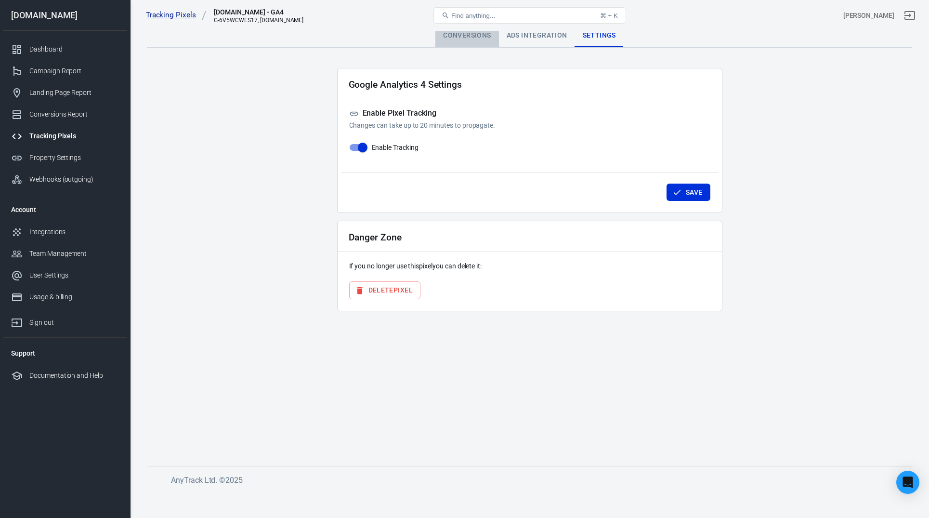
click at [474, 37] on div "Conversions" at bounding box center [466, 35] width 63 height 23
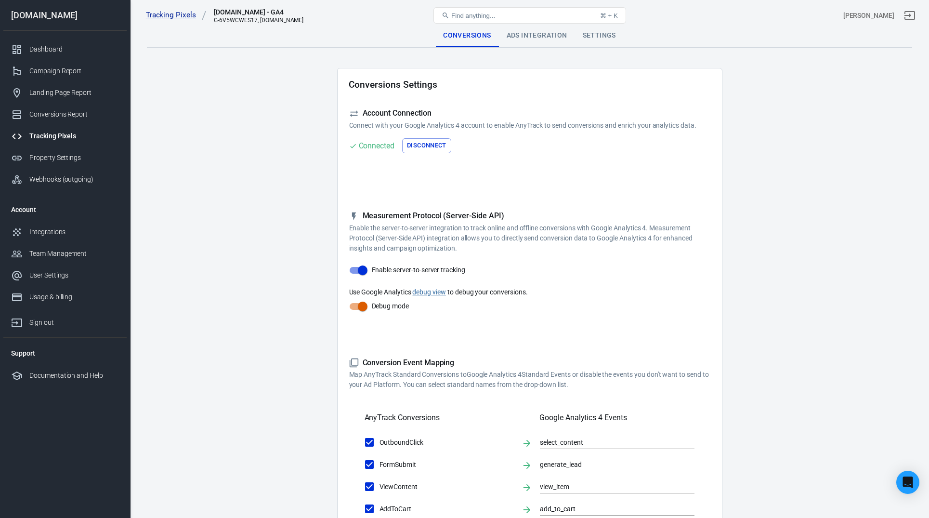
click at [620, 205] on form "Account Connection Connect with your Google Analytics 4 account to enable AnyTr…" at bounding box center [529, 412] width 361 height 608
click at [40, 140] on div "Tracking Pixels" at bounding box center [74, 136] width 90 height 10
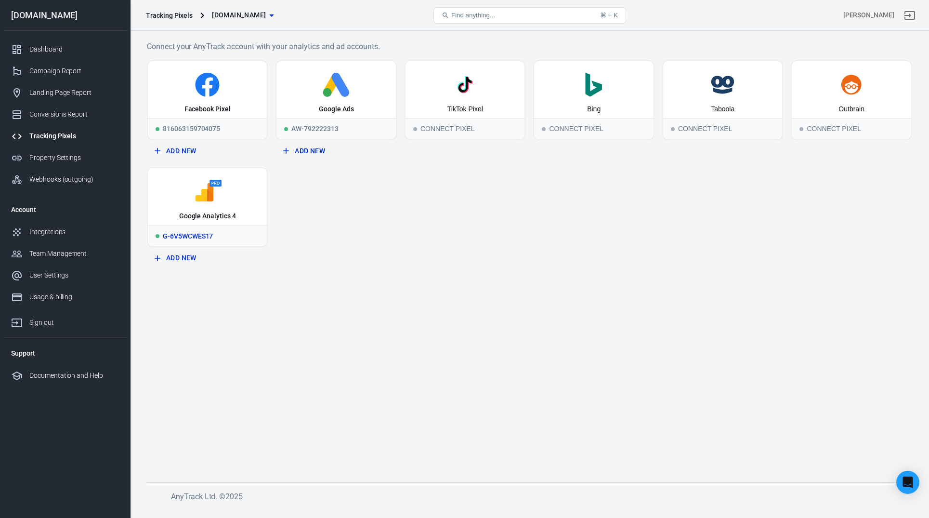
click at [205, 232] on div "G-6V5WCWES17" at bounding box center [207, 235] width 119 height 21
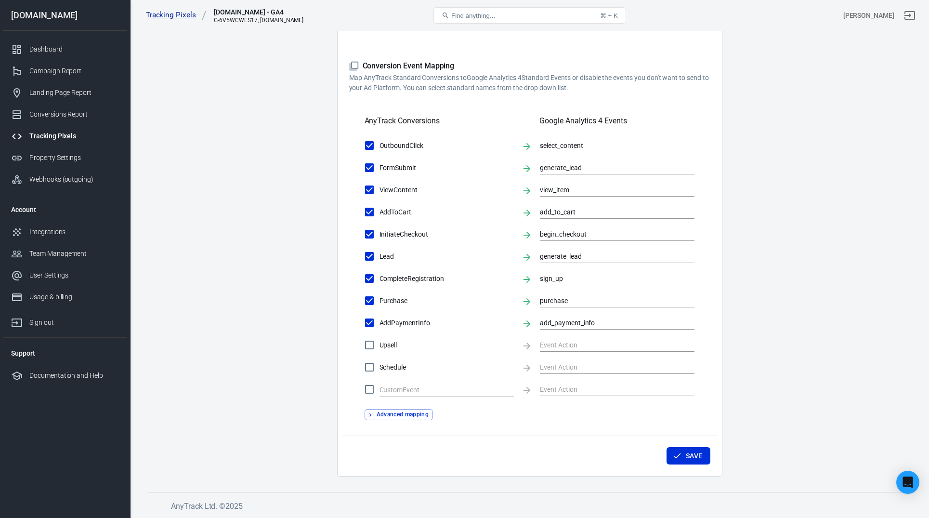
scroll to position [296, 0]
click at [522, 158] on div "FormSubmit generate_lead" at bounding box center [530, 168] width 330 height 20
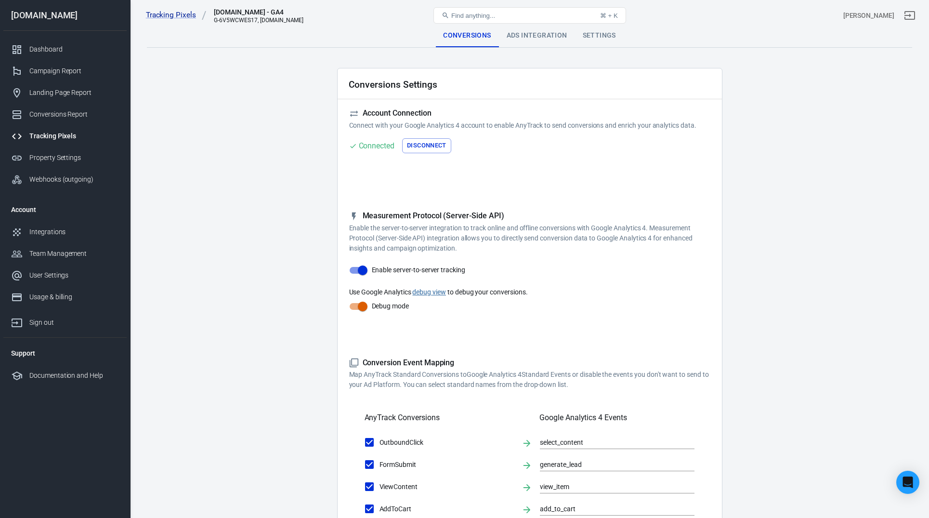
scroll to position [0, 0]
click at [540, 32] on div "Ads Integration" at bounding box center [537, 35] width 76 height 23
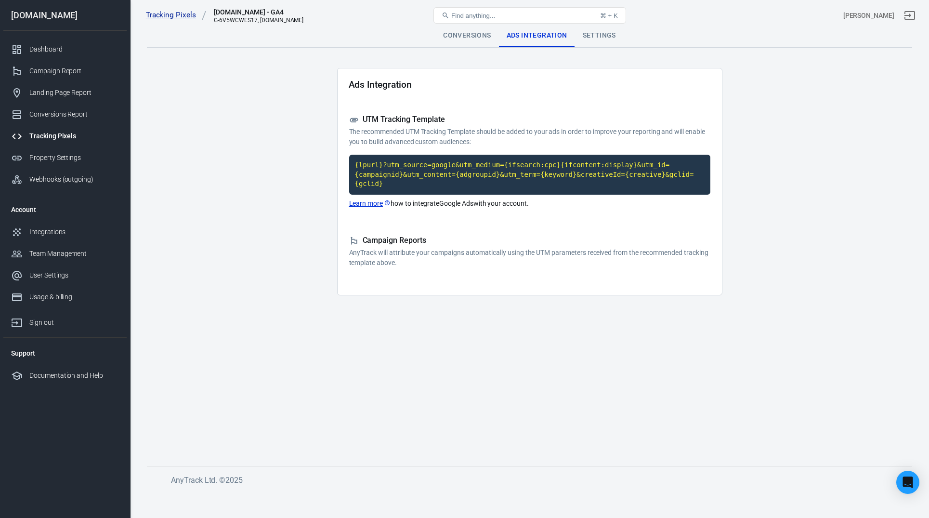
click at [57, 136] on div "Tracking Pixels" at bounding box center [74, 136] width 90 height 10
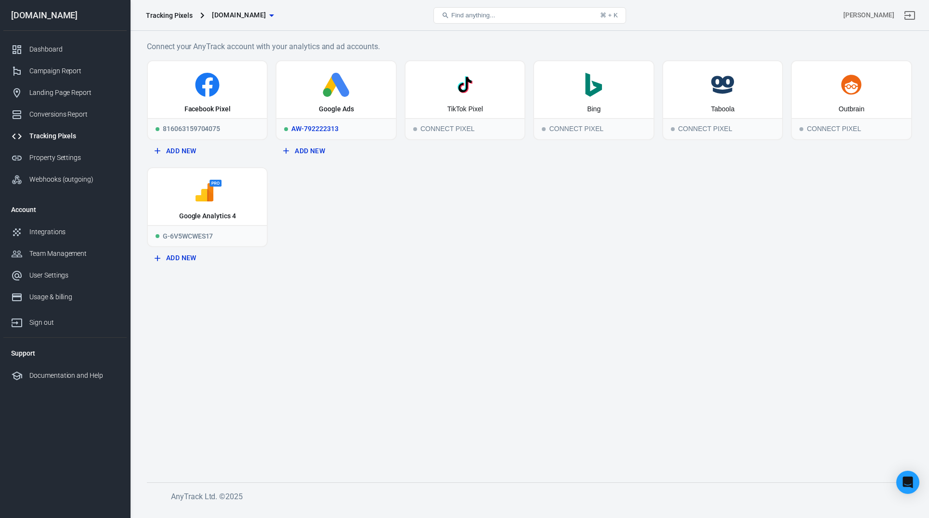
click at [311, 89] on icon at bounding box center [335, 85] width 111 height 24
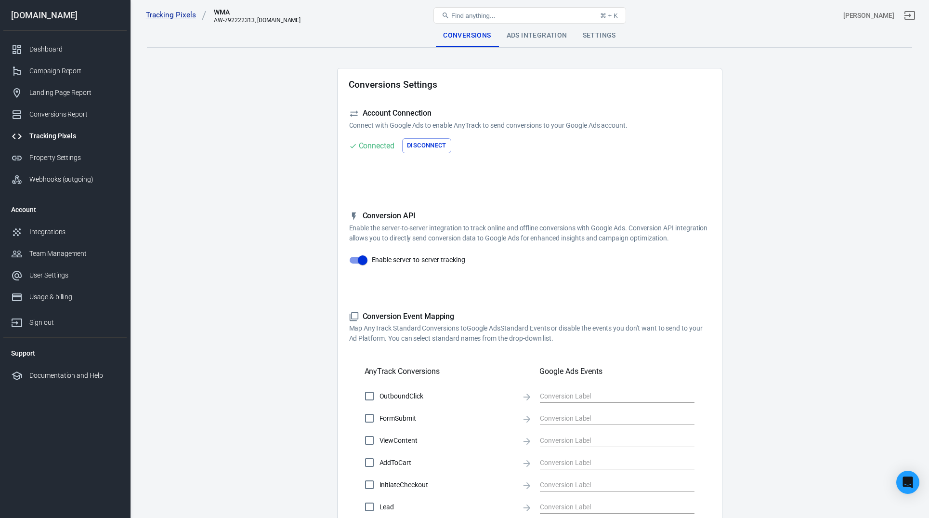
click at [541, 39] on div "Ads Integration" at bounding box center [537, 35] width 76 height 23
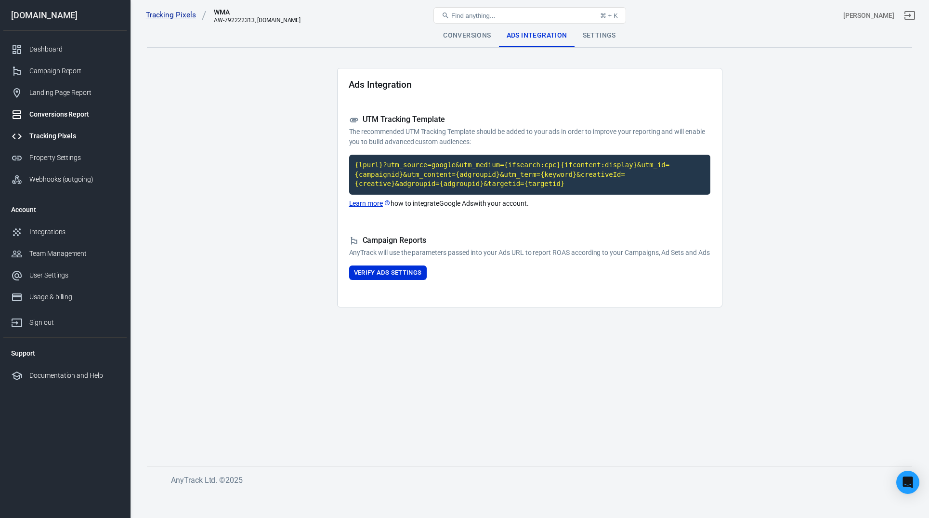
click at [55, 109] on div "Conversions Report" at bounding box center [74, 114] width 90 height 10
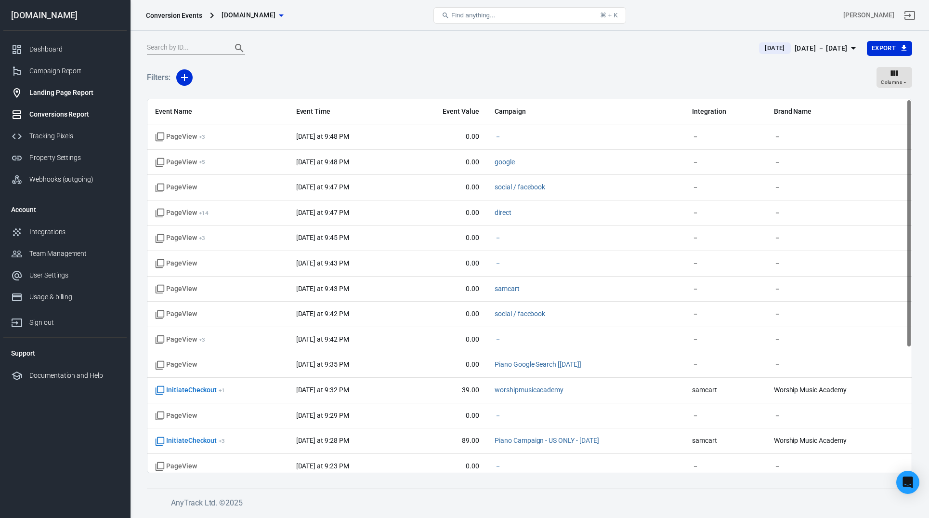
click at [67, 91] on div "Landing Page Report" at bounding box center [74, 93] width 90 height 10
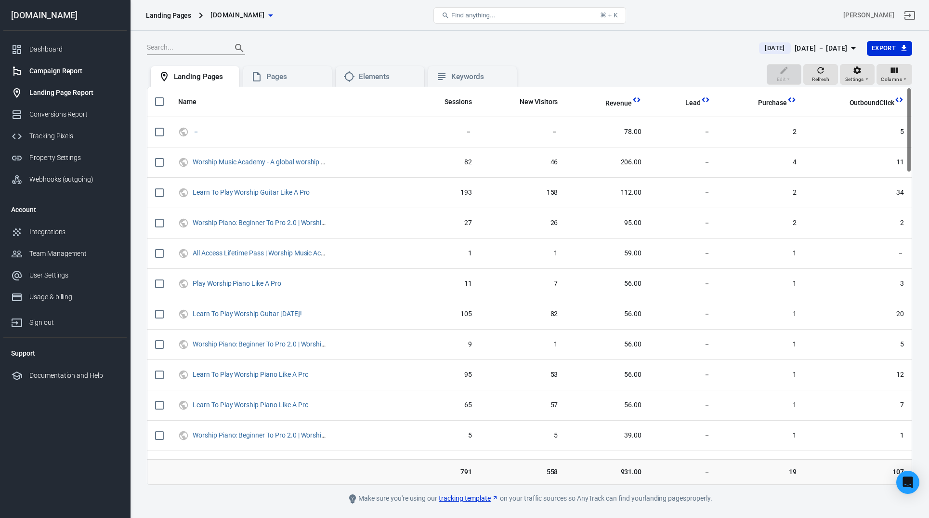
click at [62, 70] on div "Campaign Report" at bounding box center [74, 71] width 90 height 10
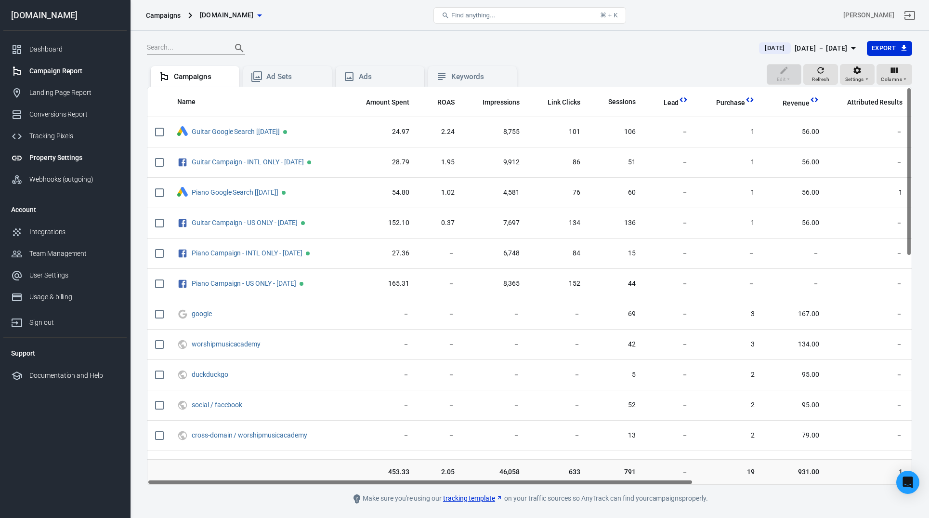
click at [56, 155] on div "Property Settings" at bounding box center [74, 158] width 90 height 10
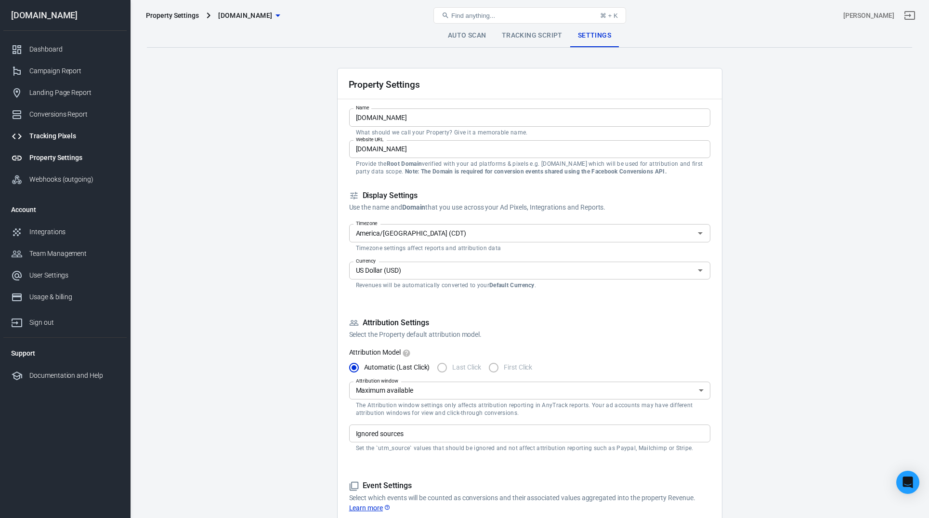
click at [55, 138] on div "Tracking Pixels" at bounding box center [74, 136] width 90 height 10
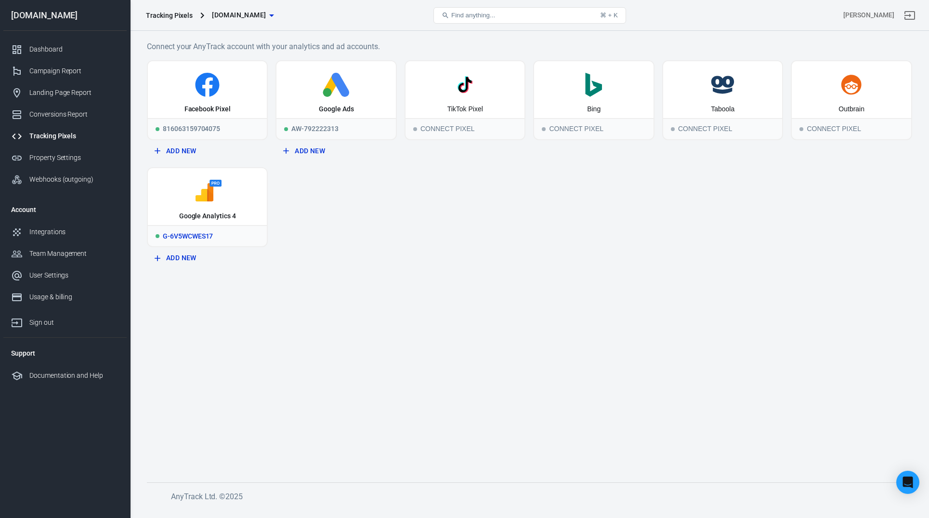
click at [221, 199] on icon at bounding box center [207, 192] width 111 height 24
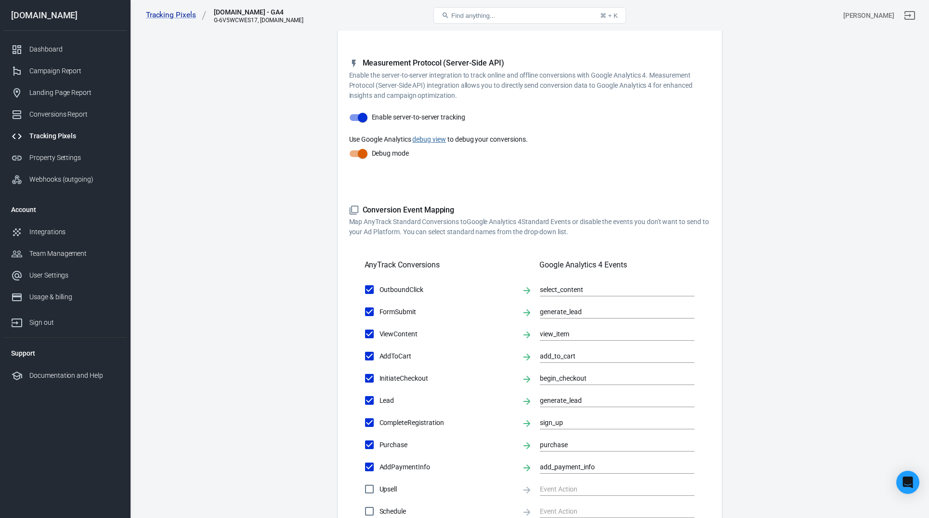
scroll to position [155, 0]
click at [431, 135] on link "debug view" at bounding box center [429, 137] width 34 height 8
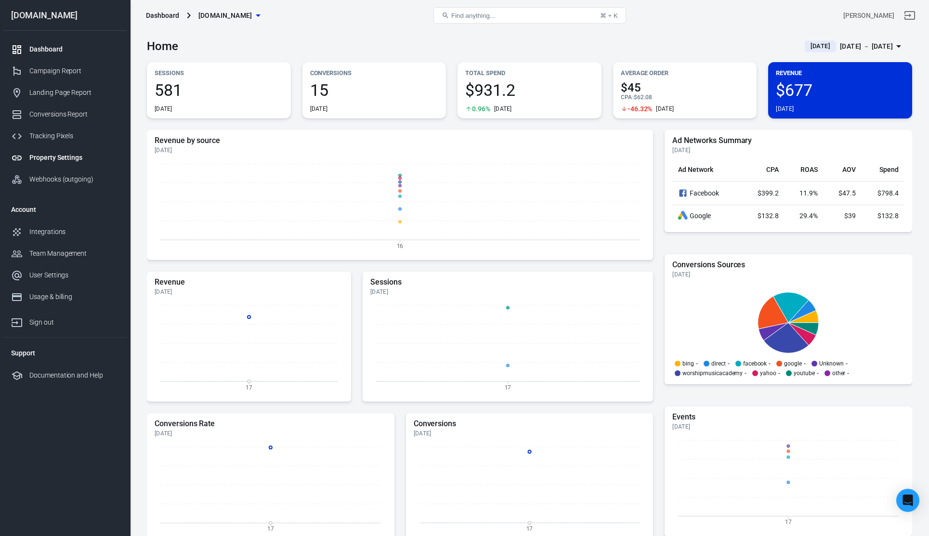
click at [47, 155] on div "Property Settings" at bounding box center [74, 158] width 90 height 10
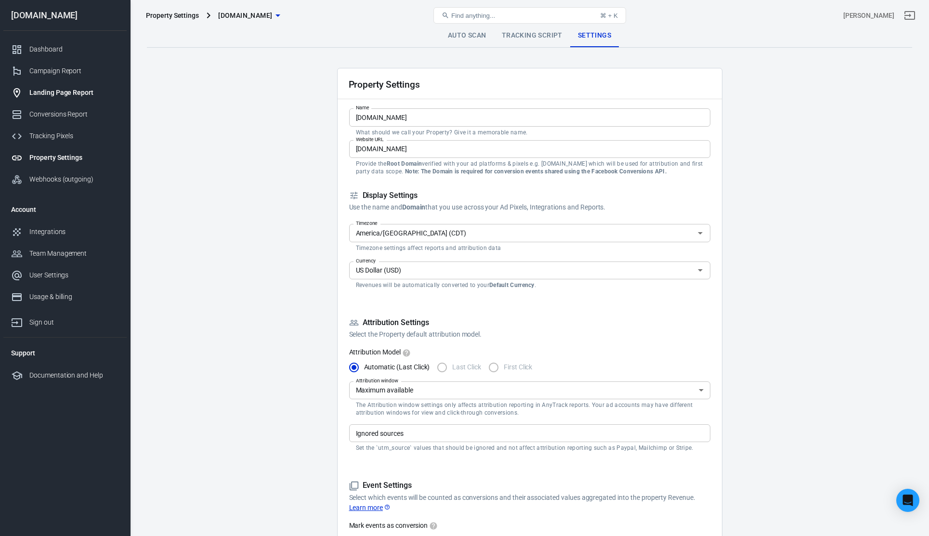
click at [55, 97] on div "Landing Page Report" at bounding box center [74, 93] width 90 height 10
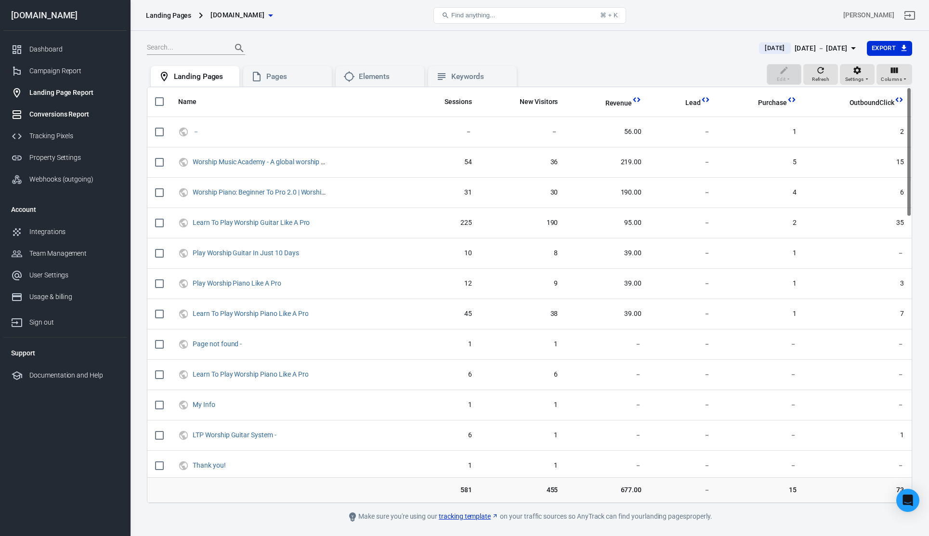
click at [59, 119] on link "Conversions Report" at bounding box center [64, 115] width 123 height 22
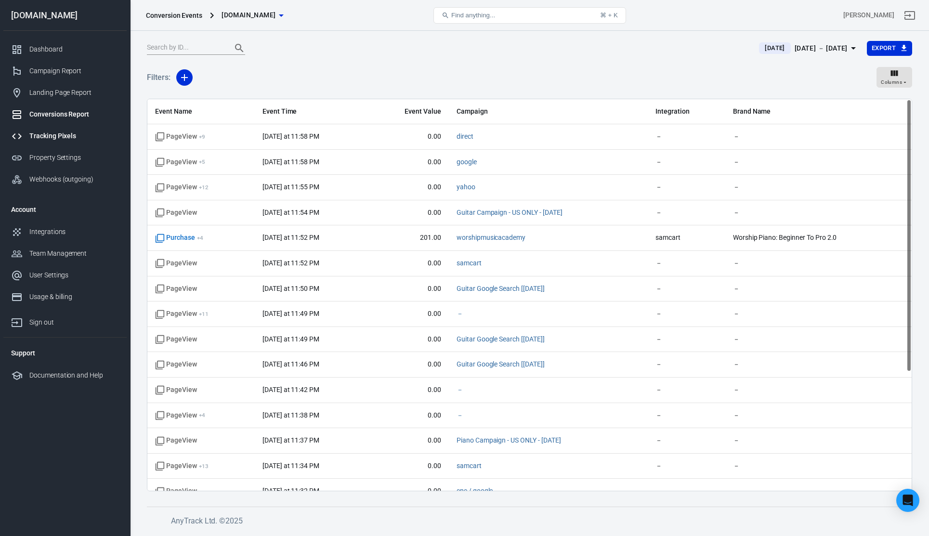
click at [58, 134] on div "Tracking Pixels" at bounding box center [74, 136] width 90 height 10
